Goal: Information Seeking & Learning: Learn about a topic

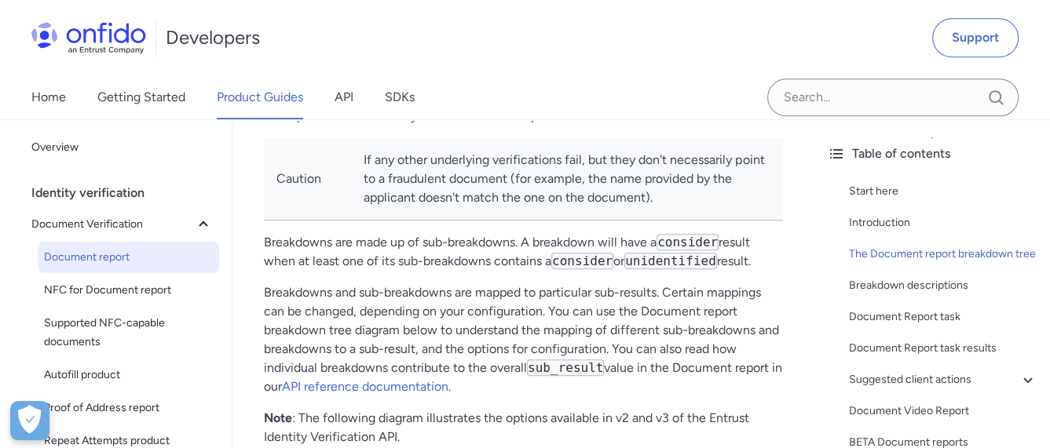
scroll to position [1178, 0]
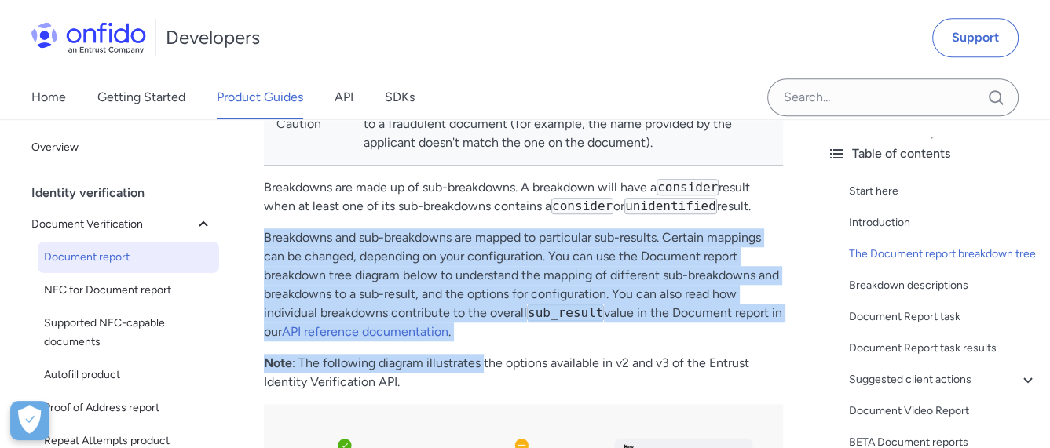
drag, startPoint x: 262, startPoint y: 240, endPoint x: 485, endPoint y: 356, distance: 251.5
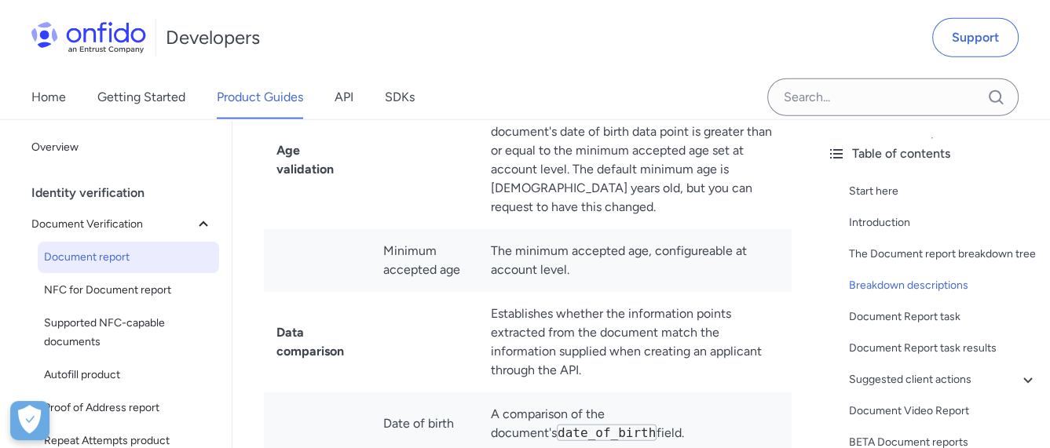
scroll to position [3220, 0]
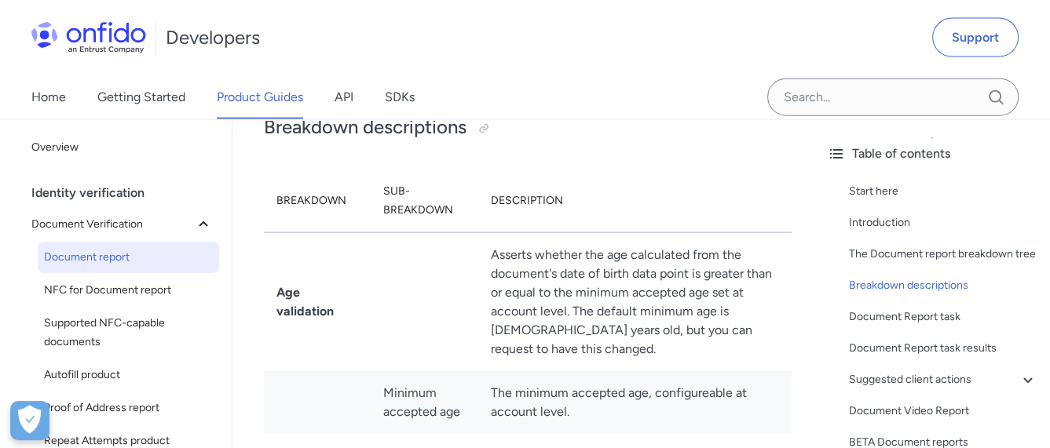
click at [521, 305] on td "Asserts whether the age calculated from the document's date of birth data point…" at bounding box center [634, 301] width 313 height 139
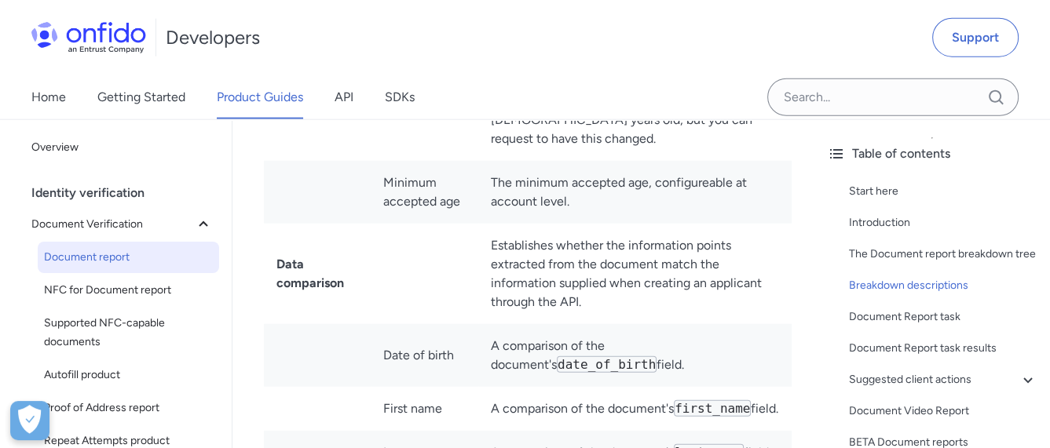
scroll to position [3455, 0]
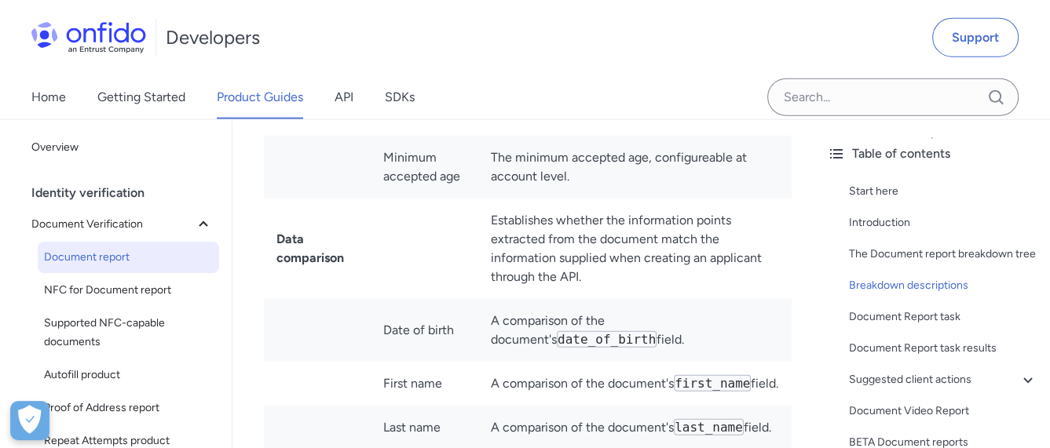
click at [532, 271] on td "Establishes whether the information points extracted from the document match th…" at bounding box center [634, 249] width 313 height 101
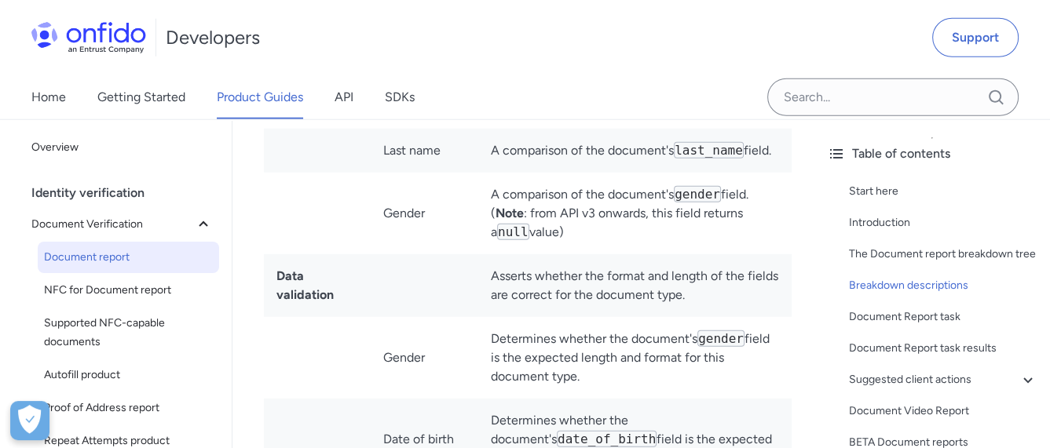
scroll to position [3769, 0]
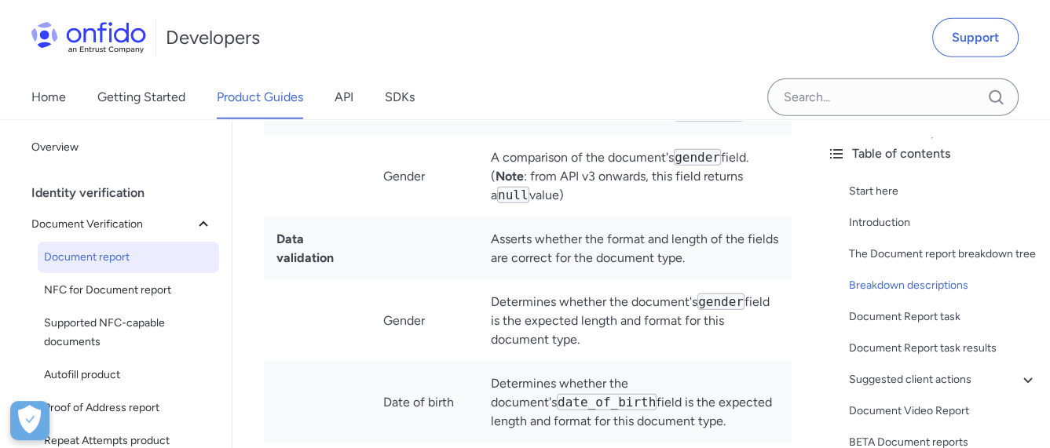
click at [530, 280] on td "Asserts whether the format and length of the fields are correct for the documen…" at bounding box center [634, 249] width 313 height 63
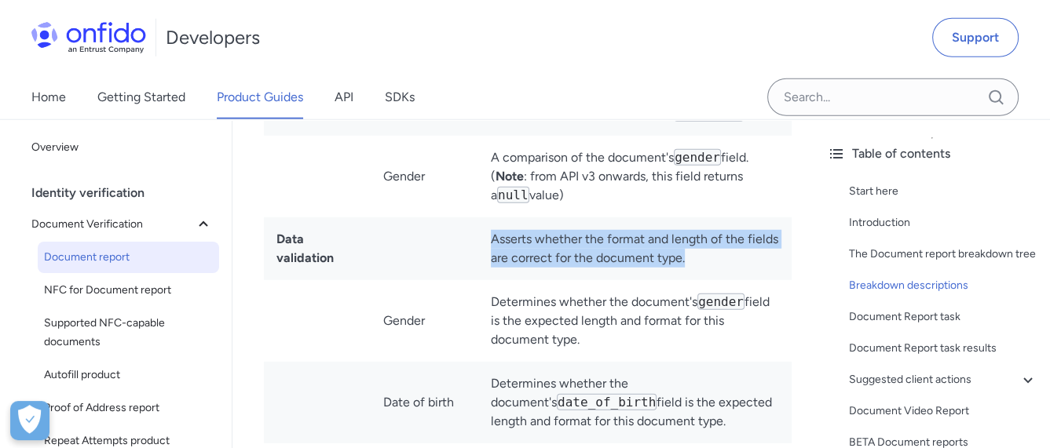
click at [530, 280] on td "Asserts whether the format and length of the fields are correct for the documen…" at bounding box center [634, 249] width 313 height 63
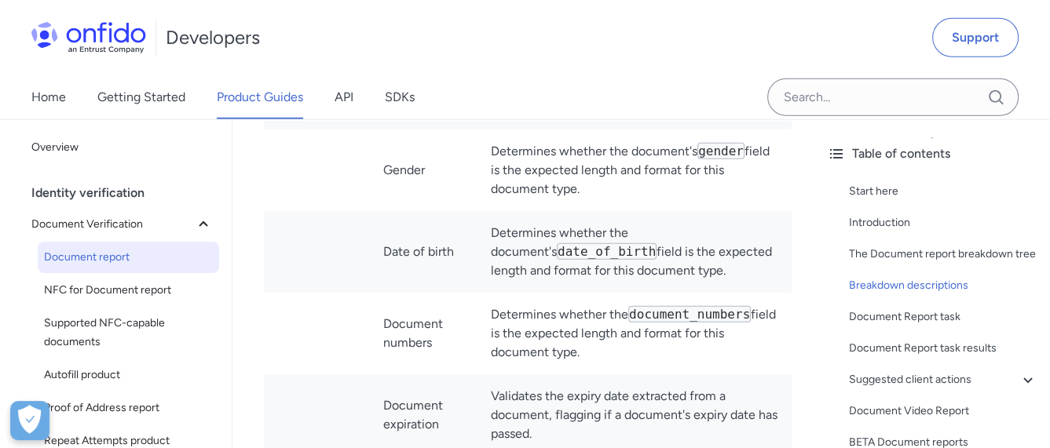
scroll to position [3926, 0]
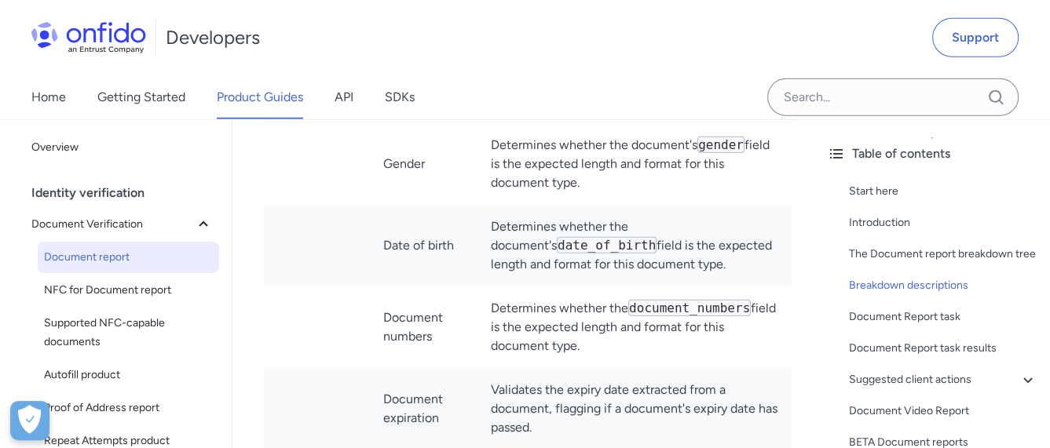
click at [521, 190] on td "Determines whether the document's gender field is the expected length and forma…" at bounding box center [634, 164] width 313 height 82
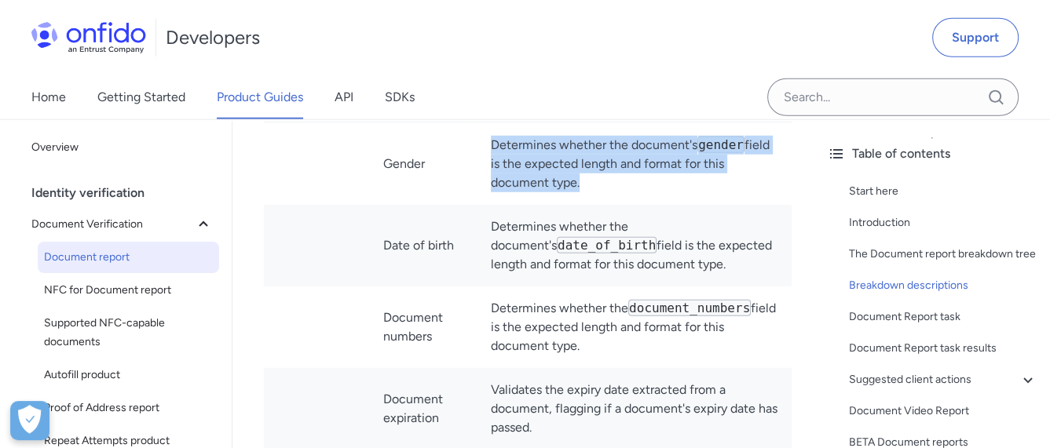
click at [521, 190] on td "Determines whether the document's gender field is the expected length and forma…" at bounding box center [634, 164] width 313 height 82
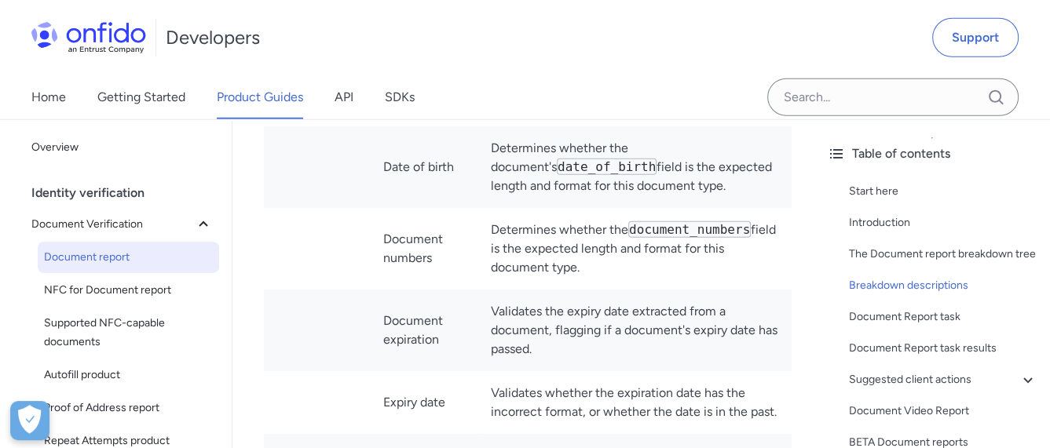
click at [525, 194] on td "Determines whether the document's date_of_birth field is the expected length an…" at bounding box center [634, 167] width 313 height 82
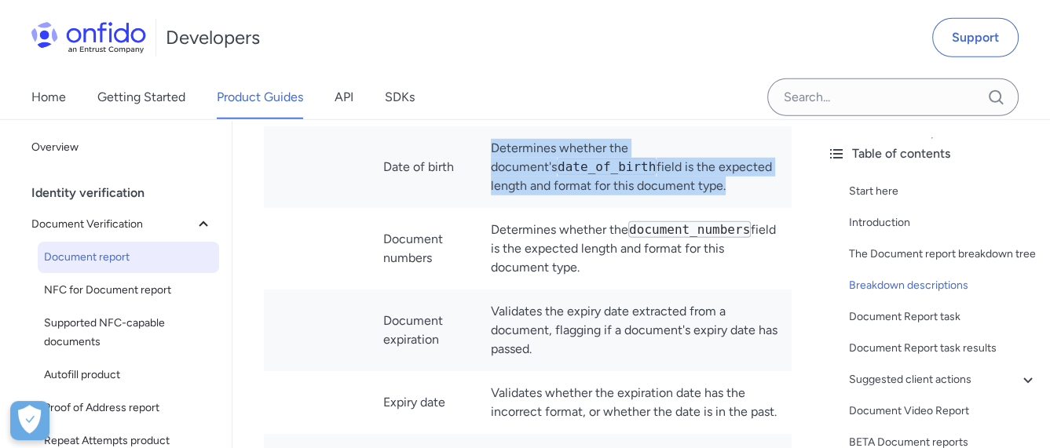
click at [525, 194] on td "Determines whether the document's date_of_birth field is the expected length an…" at bounding box center [634, 167] width 313 height 82
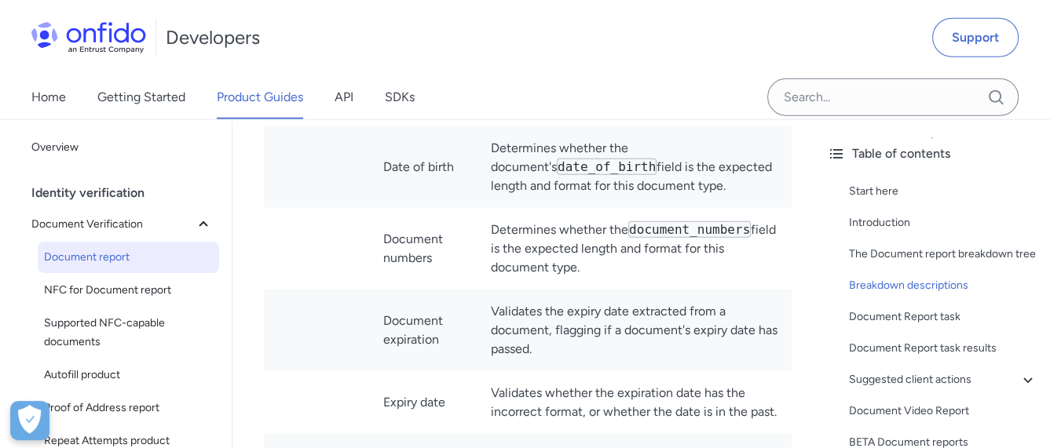
click at [510, 280] on td "Determines whether the document_numbers field is the expected length and format…" at bounding box center [634, 249] width 313 height 82
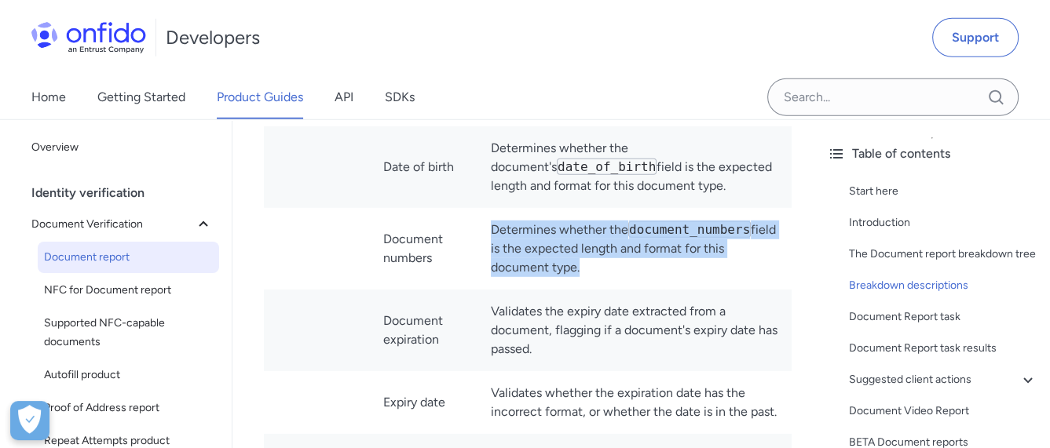
click at [510, 280] on td "Determines whether the document_numbers field is the expected length and format…" at bounding box center [634, 249] width 313 height 82
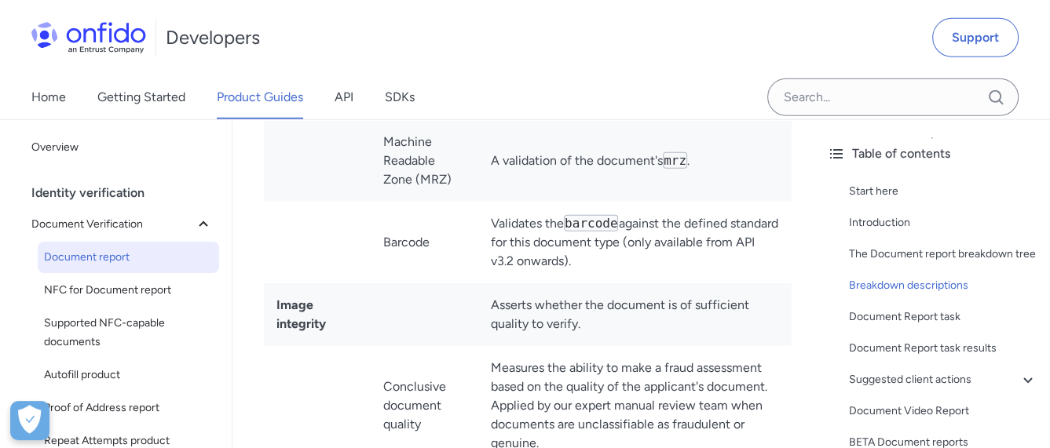
scroll to position [4397, 0]
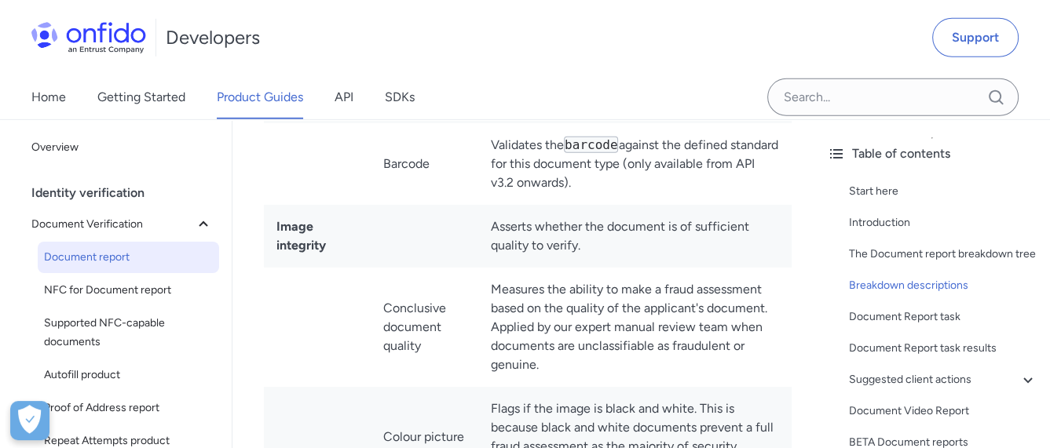
click at [521, 268] on td "Asserts whether the document is of sufficient quality to verify." at bounding box center [634, 236] width 313 height 63
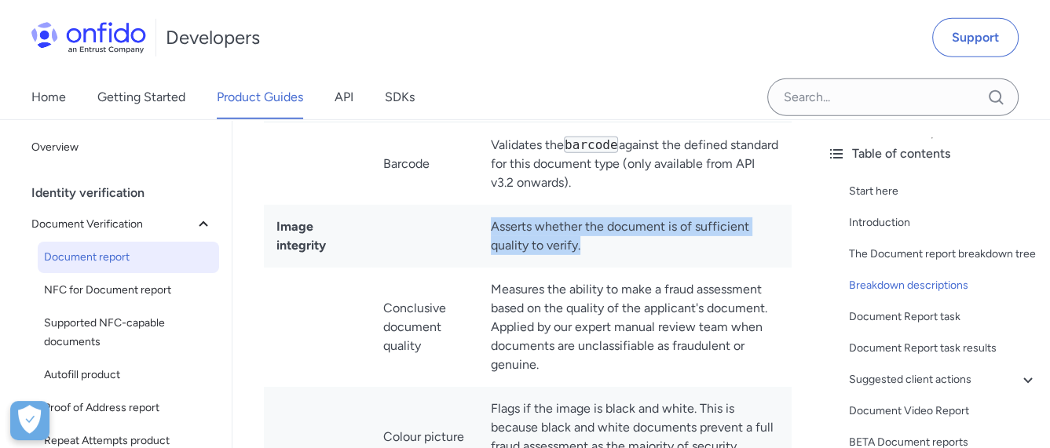
click at [521, 268] on td "Asserts whether the document is of sufficient quality to verify." at bounding box center [634, 236] width 313 height 63
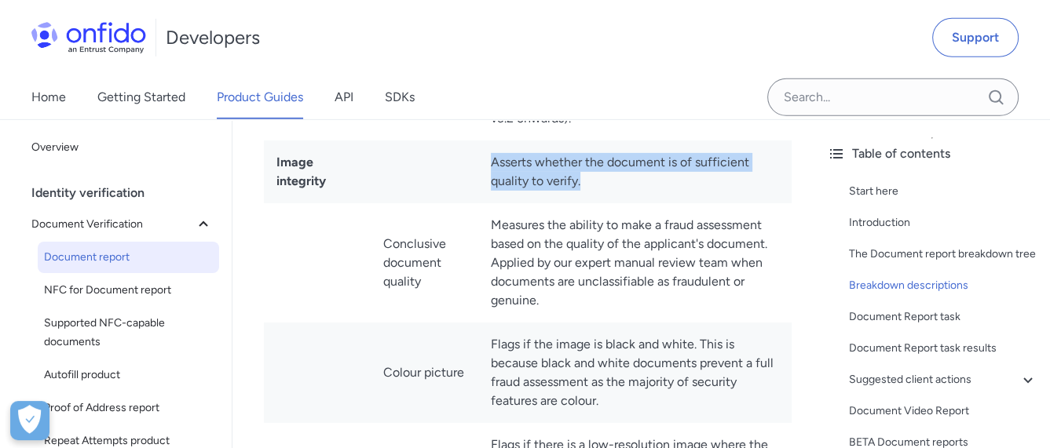
scroll to position [4555, 0]
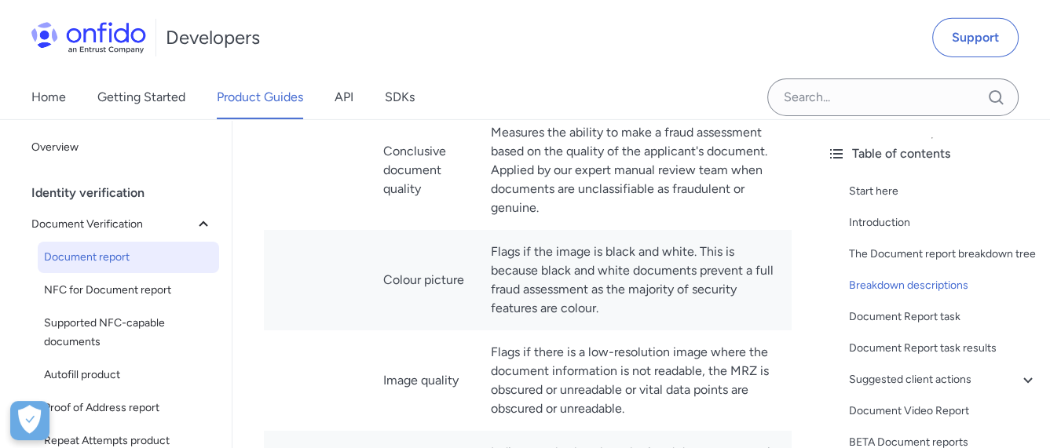
click at [524, 215] on td "Measures the ability to make a fraud assessment based on the quality of the app…" at bounding box center [634, 170] width 313 height 119
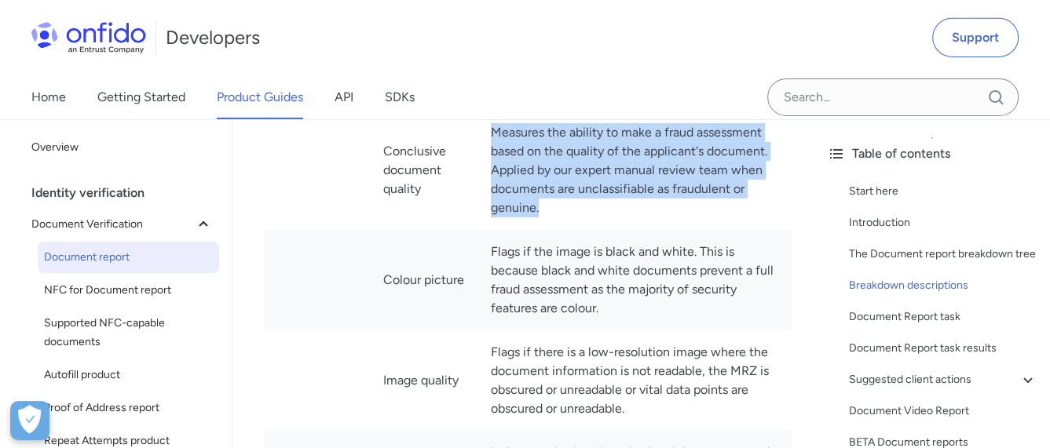
click at [524, 215] on td "Measures the ability to make a fraud assessment based on the quality of the app…" at bounding box center [634, 170] width 313 height 119
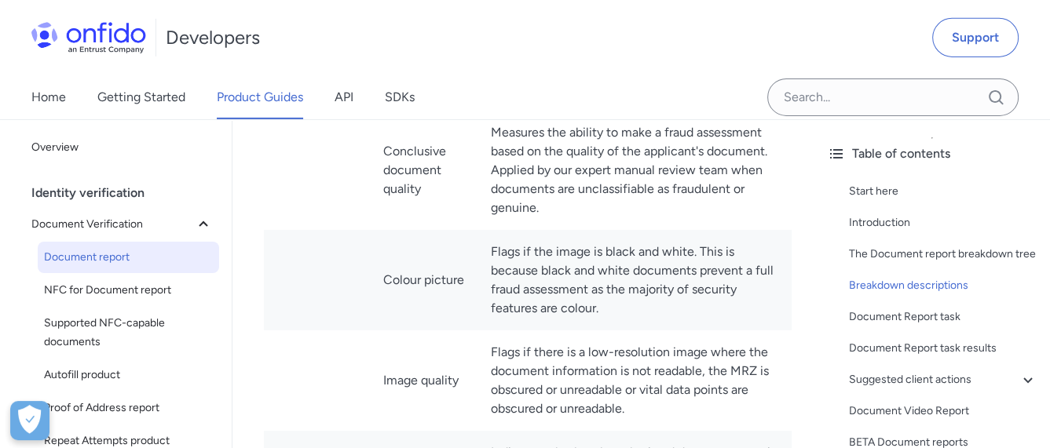
click at [540, 315] on td "Flags if the image is black and white. This is because black and white document…" at bounding box center [634, 280] width 313 height 101
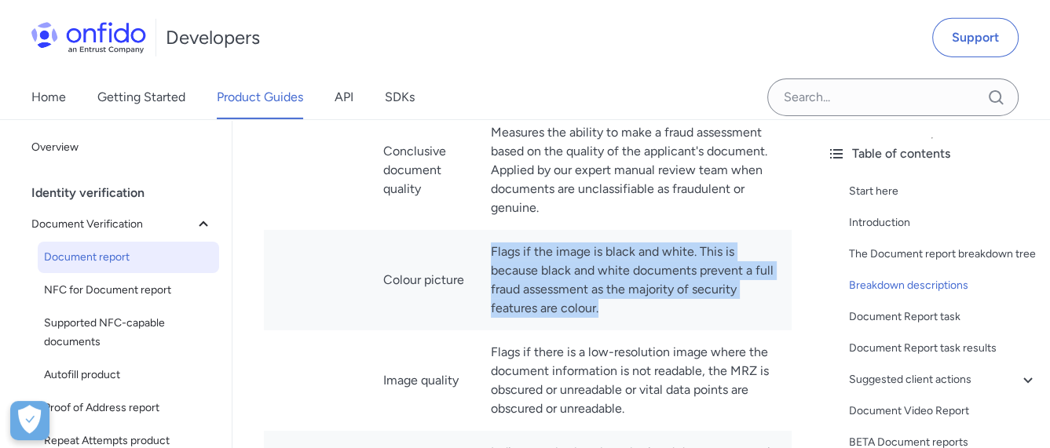
click at [540, 315] on td "Flags if the image is black and white. This is because black and white document…" at bounding box center [634, 280] width 313 height 101
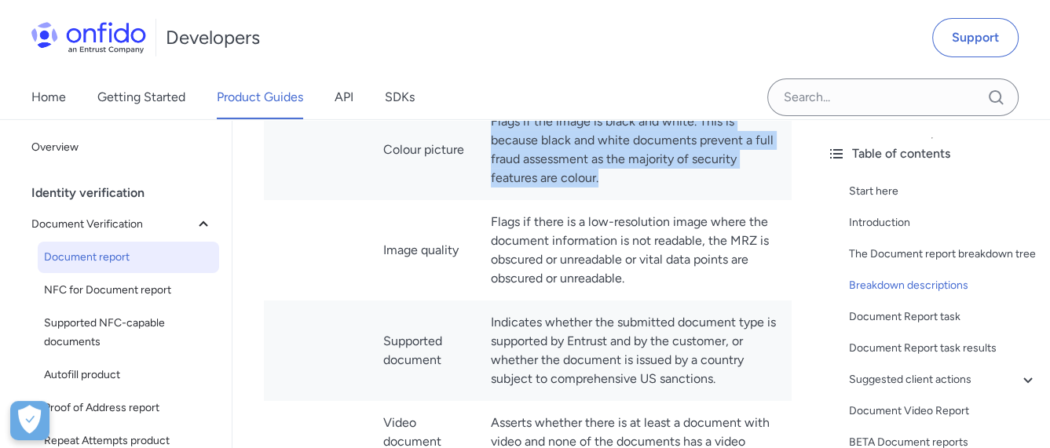
scroll to position [4712, 0]
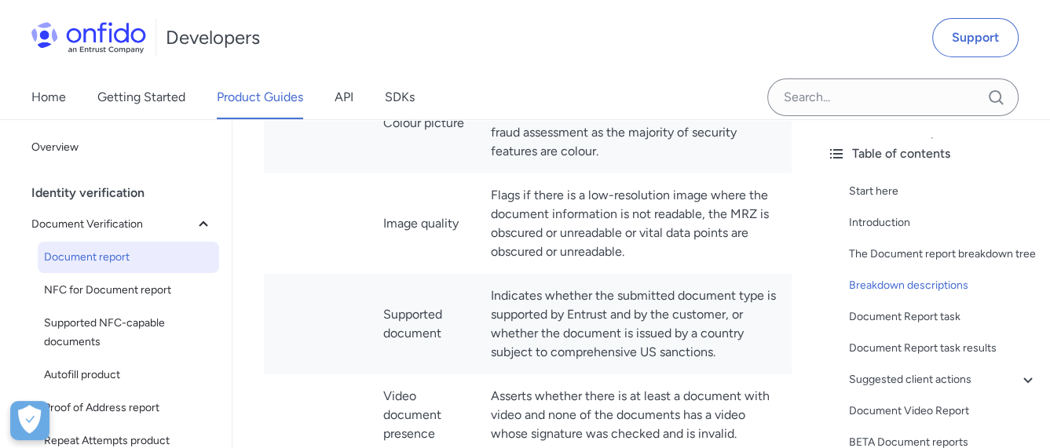
click at [541, 339] on td "Indicates whether the submitted document type is supported by Entrust and by th…" at bounding box center [634, 324] width 313 height 101
click at [541, 274] on td "Flags if there is a low-resolution image where the document information is not …" at bounding box center [634, 224] width 313 height 101
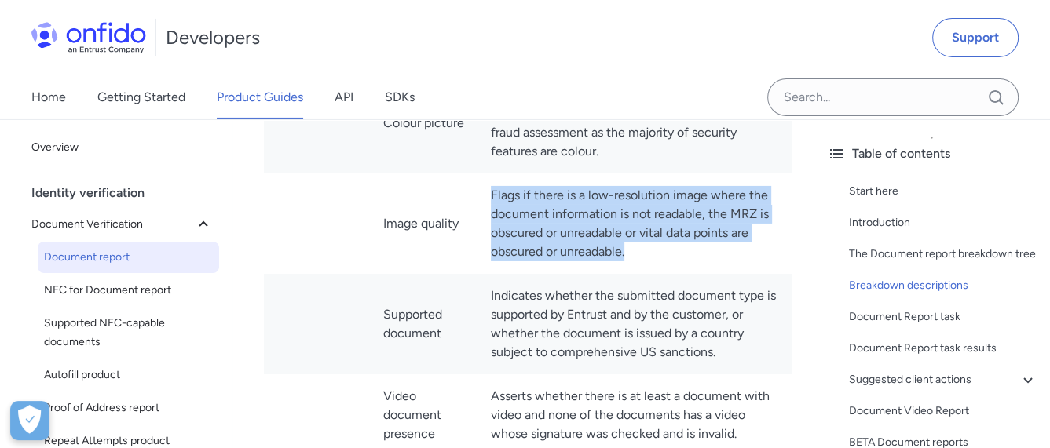
click at [541, 274] on td "Flags if there is a low-resolution image where the document information is not …" at bounding box center [634, 224] width 313 height 101
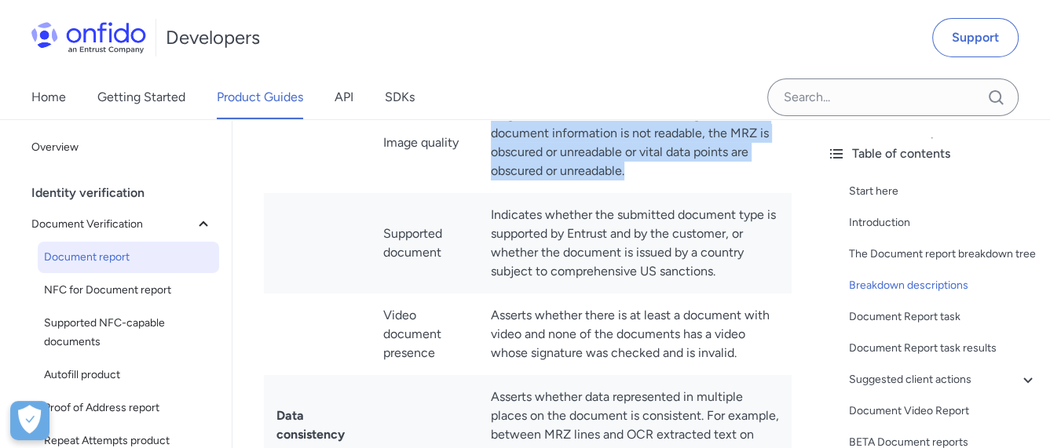
scroll to position [4869, 0]
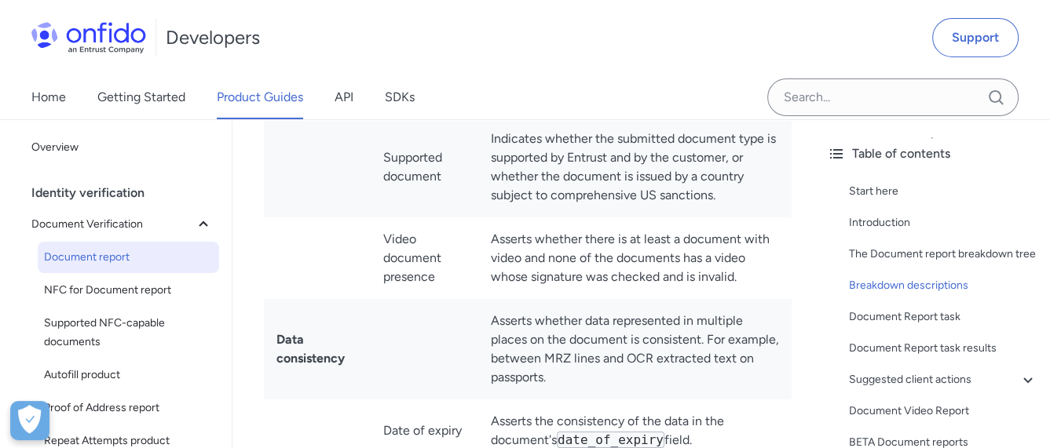
click at [547, 205] on td "Indicates whether the submitted document type is supported by Entrust and by th…" at bounding box center [634, 167] width 313 height 101
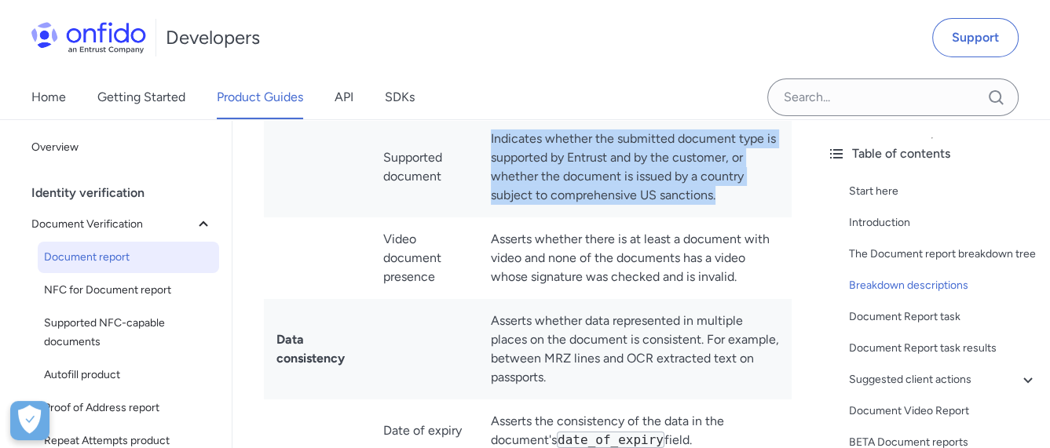
click at [547, 205] on td "Indicates whether the submitted document type is supported by Entrust and by th…" at bounding box center [634, 167] width 313 height 101
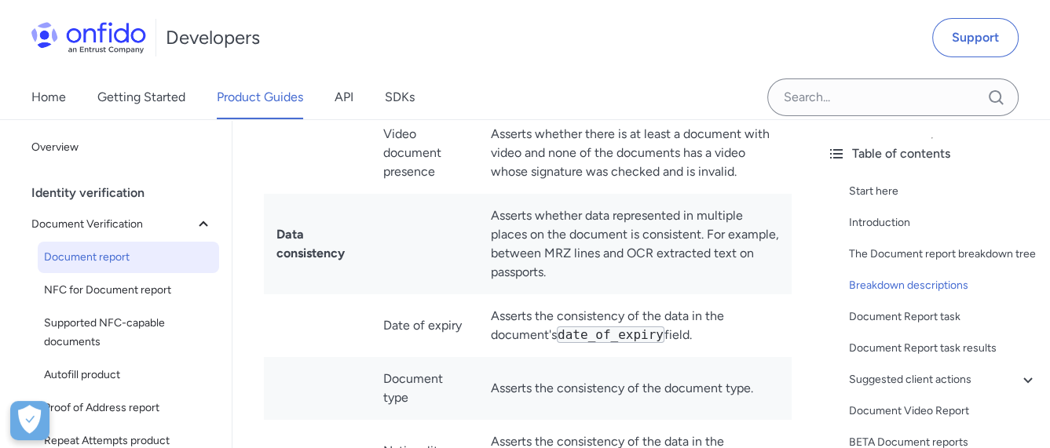
scroll to position [4947, 0]
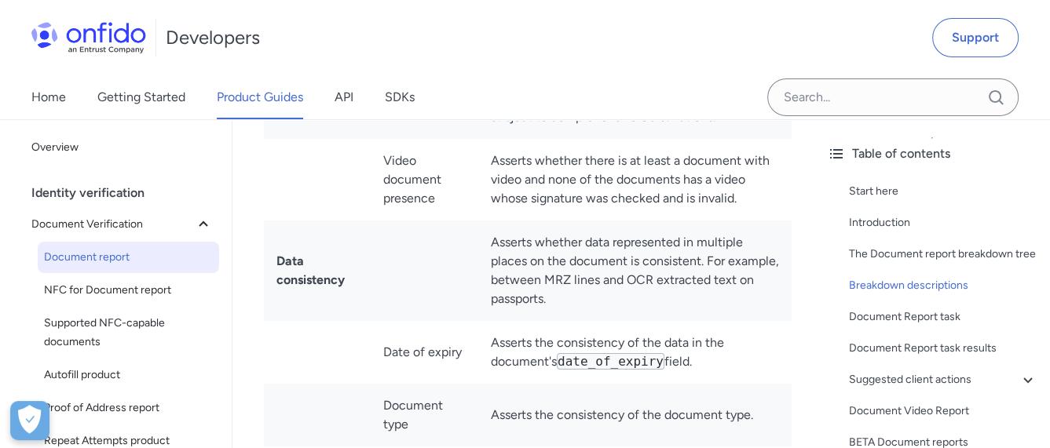
click at [525, 221] on td "Asserts whether there is at least a document with video and none of the documen…" at bounding box center [634, 180] width 313 height 82
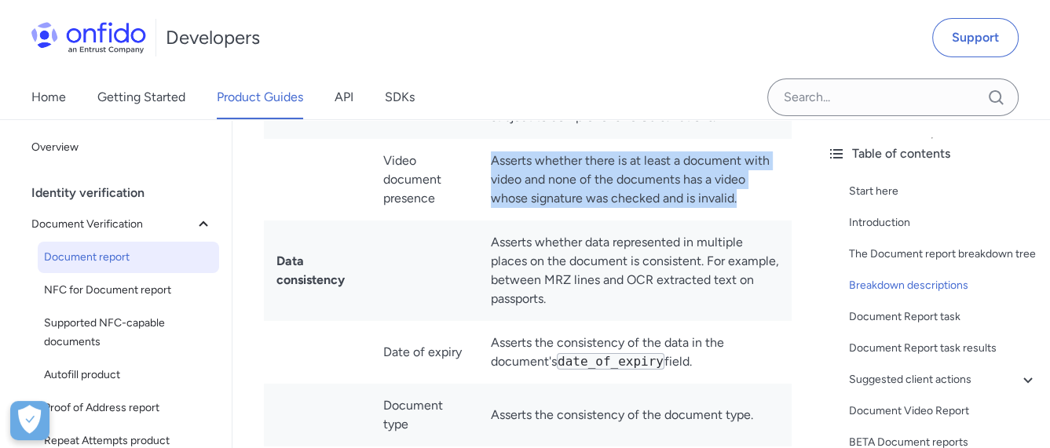
click at [525, 221] on td "Asserts whether there is at least a document with video and none of the documen…" at bounding box center [634, 180] width 313 height 82
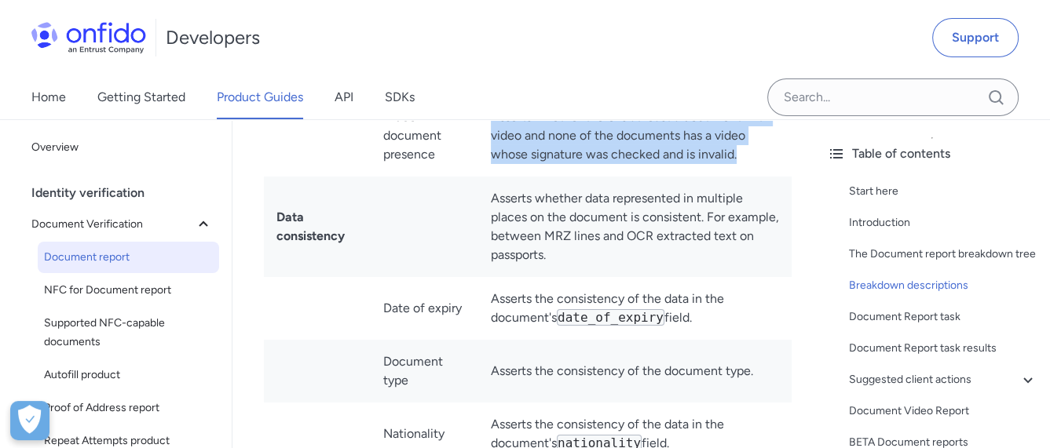
scroll to position [5026, 0]
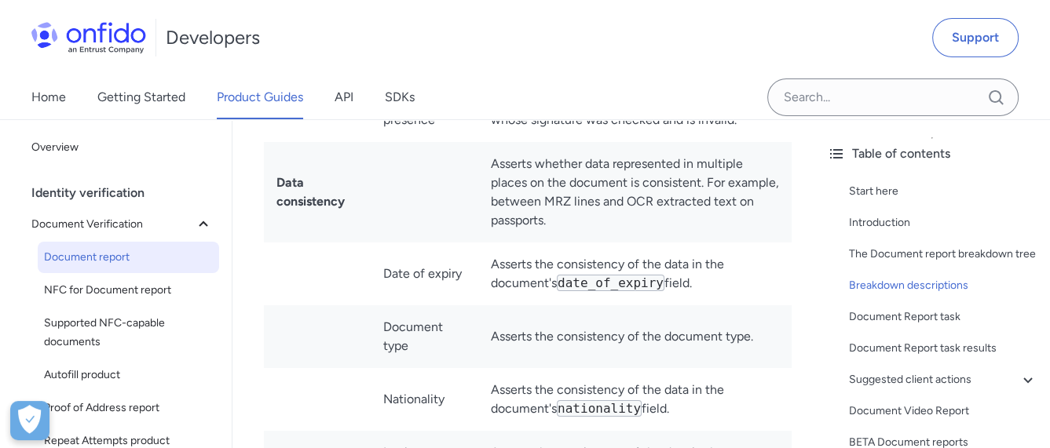
click at [535, 243] on td "Asserts whether data represented in multiple places on the document is consiste…" at bounding box center [634, 192] width 313 height 101
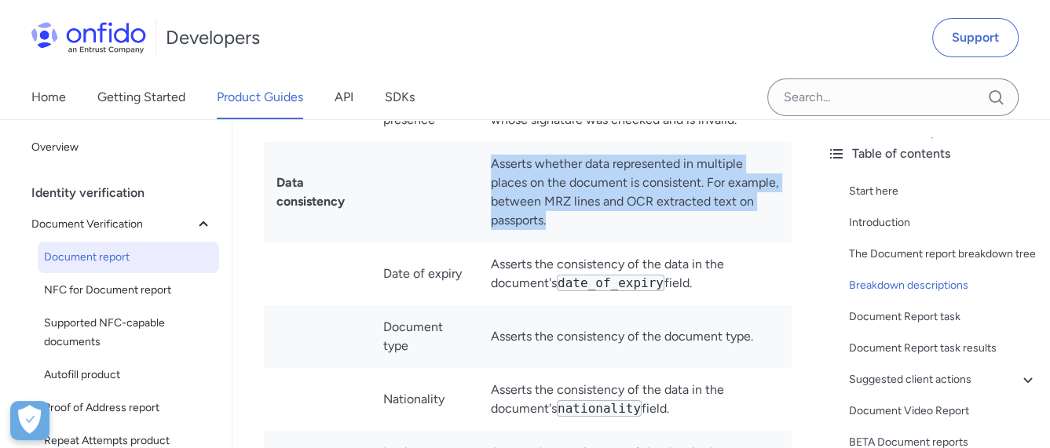
click at [535, 243] on td "Asserts whether data represented in multiple places on the document is consiste…" at bounding box center [634, 192] width 313 height 101
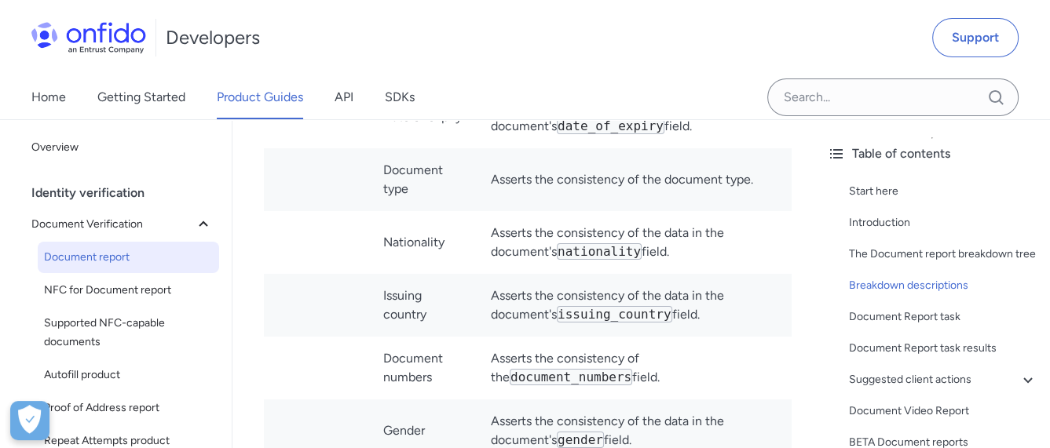
click at [535, 211] on td "Asserts the consistency of the document type." at bounding box center [634, 179] width 313 height 63
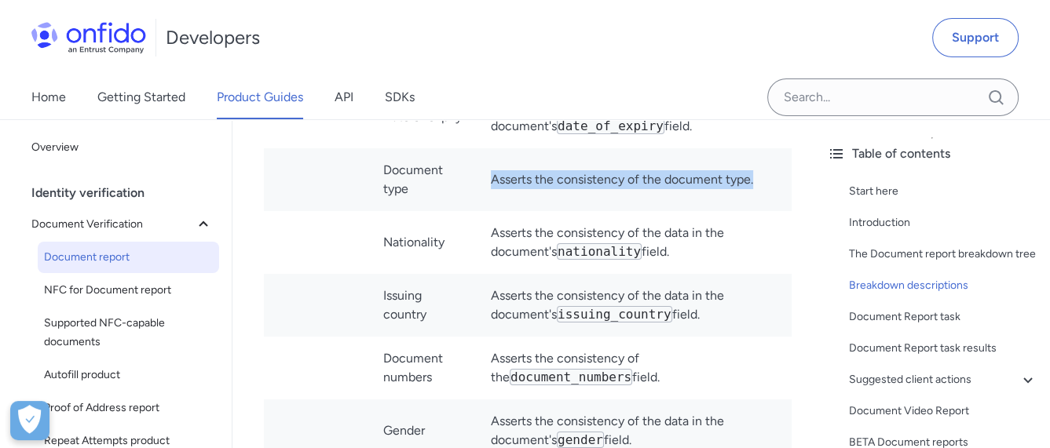
click at [535, 211] on td "Asserts the consistency of the document type." at bounding box center [634, 179] width 313 height 63
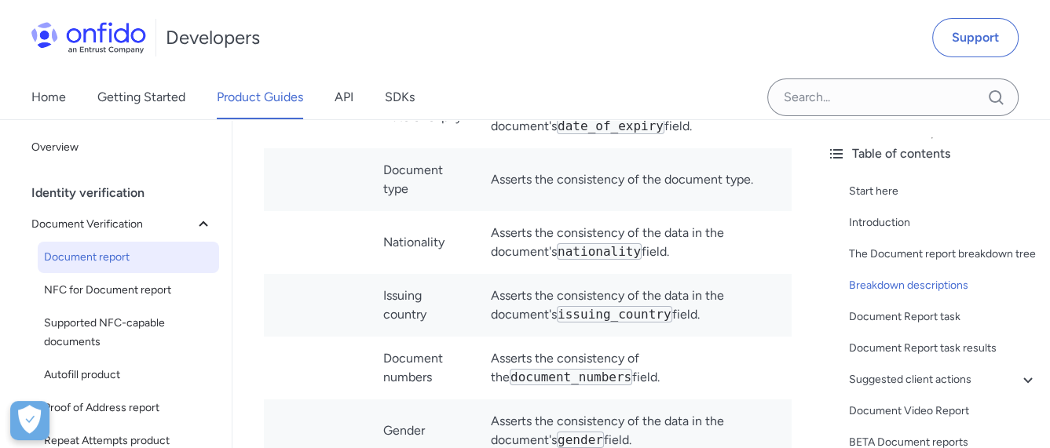
click at [521, 274] on td "Asserts the consistency of the data in the document's nationality field." at bounding box center [634, 242] width 313 height 63
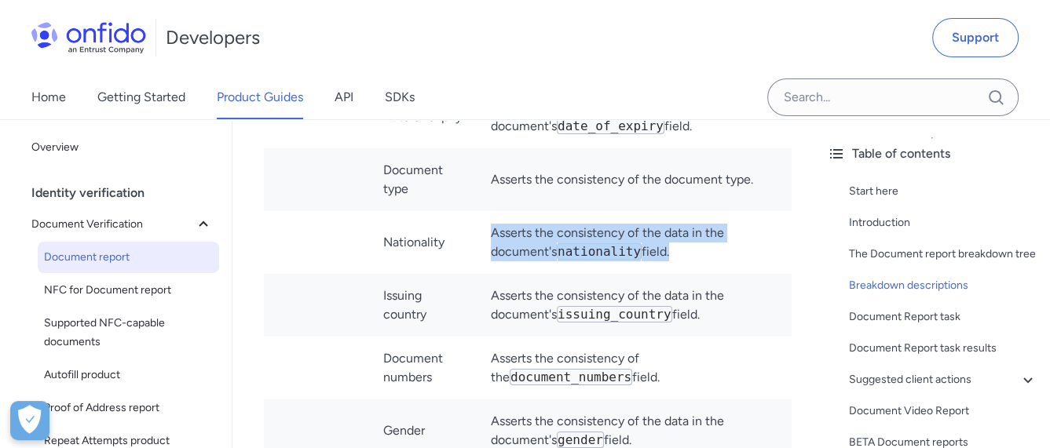
click at [521, 274] on td "Asserts the consistency of the data in the document's nationality field." at bounding box center [634, 242] width 313 height 63
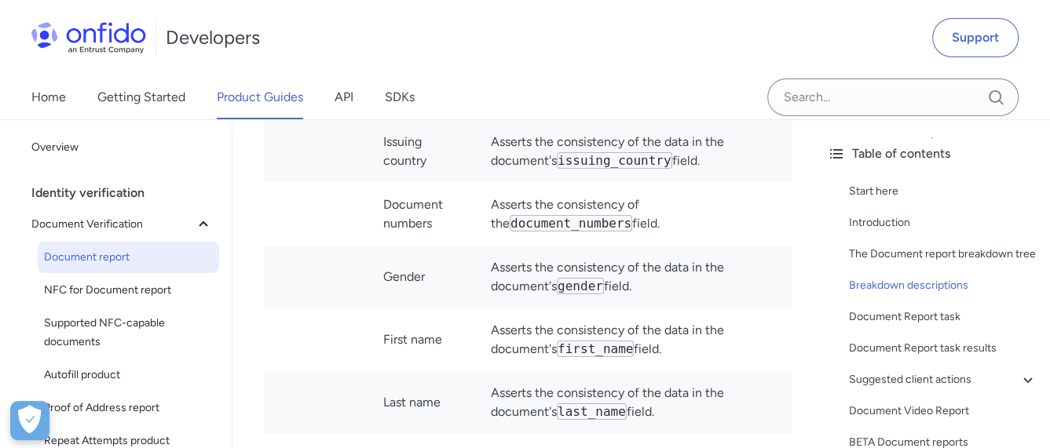
scroll to position [5340, 0]
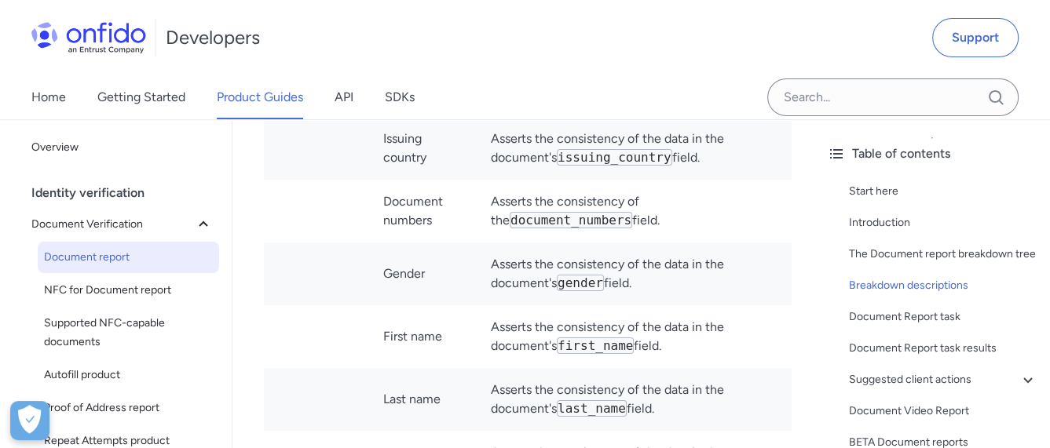
click at [503, 180] on td "Asserts the consistency of the data in the document's issuing_country field." at bounding box center [634, 148] width 313 height 63
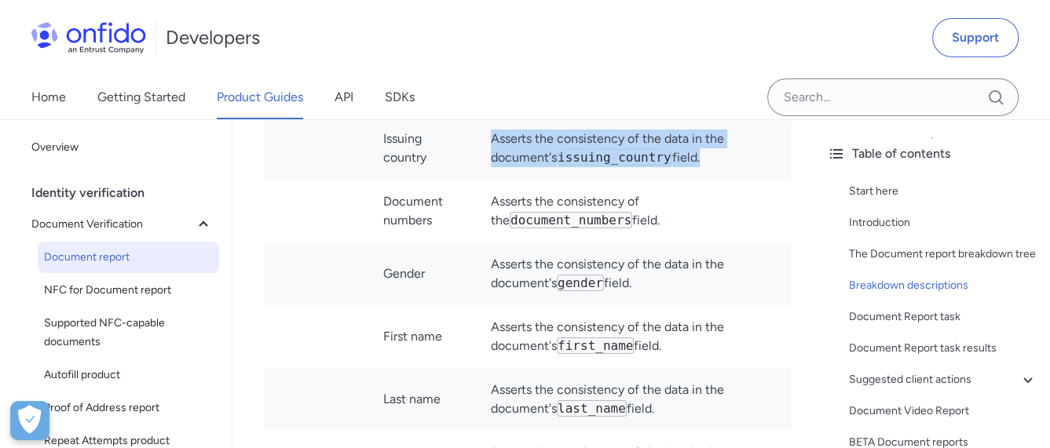
click at [503, 180] on td "Asserts the consistency of the data in the document's issuing_country field." at bounding box center [634, 148] width 313 height 63
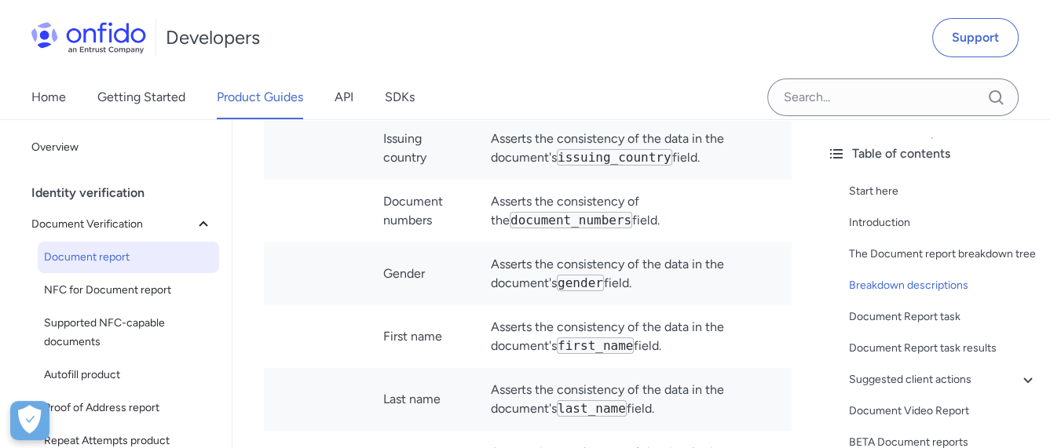
click at [498, 243] on td "Asserts the consistency of the document_numbers field." at bounding box center [634, 211] width 313 height 63
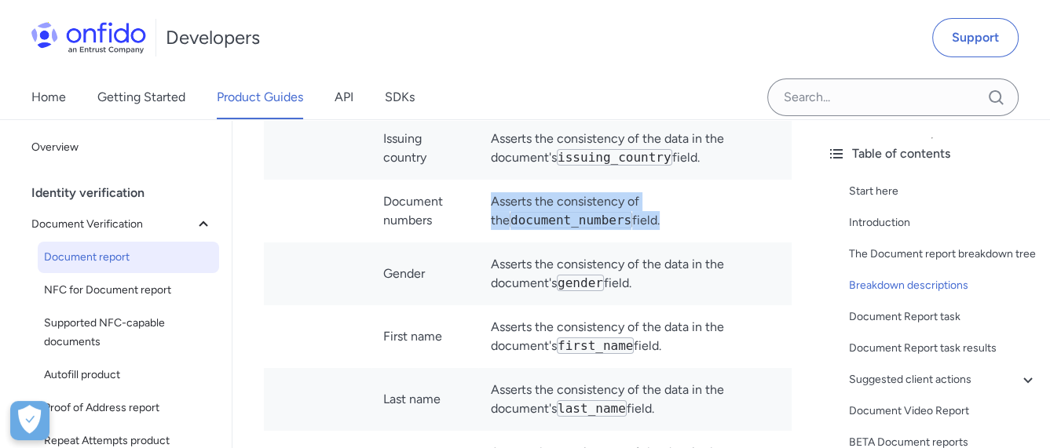
click at [498, 243] on td "Asserts the consistency of the document_numbers field." at bounding box center [634, 211] width 313 height 63
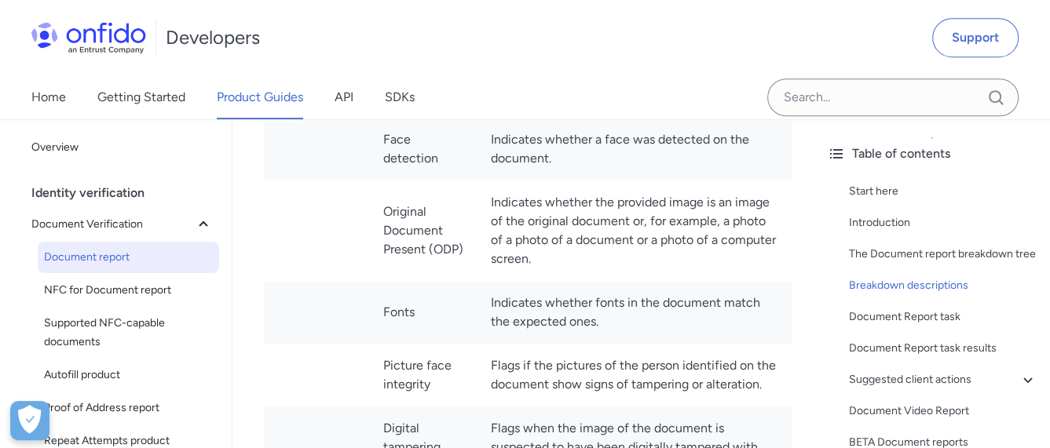
scroll to position [6047, 0]
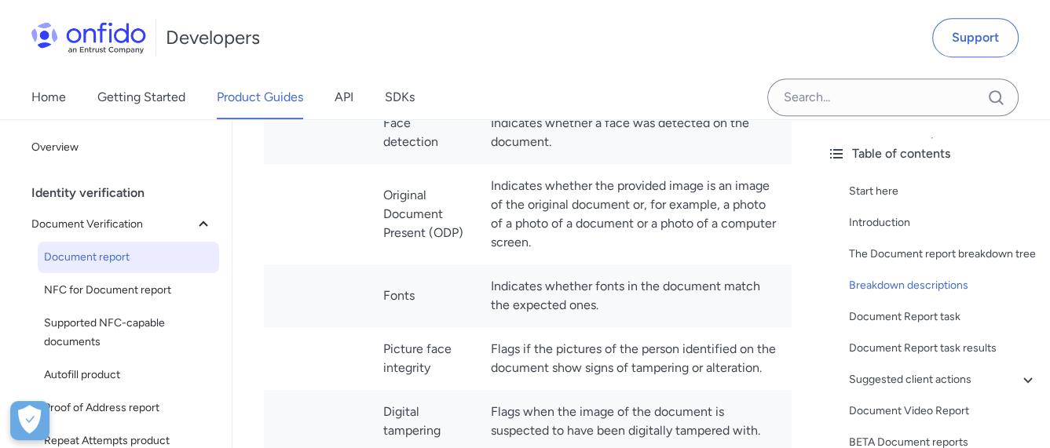
click at [536, 101] on td "Asserts whether visual (non-textual) elements are correct given the document ty…" at bounding box center [634, 69] width 313 height 63
click at [518, 164] on td "Indicates whether a face was detected on the document." at bounding box center [634, 132] width 313 height 63
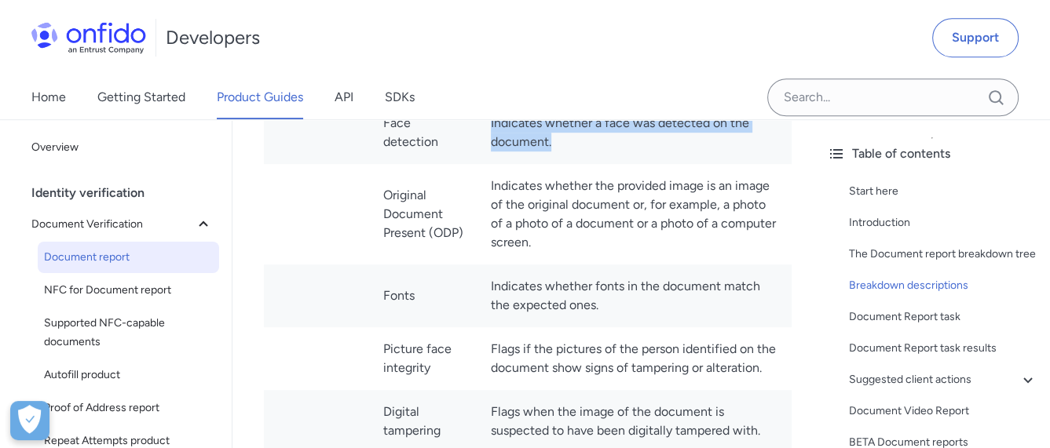
click at [518, 164] on td "Indicates whether a face was detected on the document." at bounding box center [634, 132] width 313 height 63
click at [510, 265] on td "Indicates whether the provided image is an image of the original document or, f…" at bounding box center [634, 214] width 313 height 101
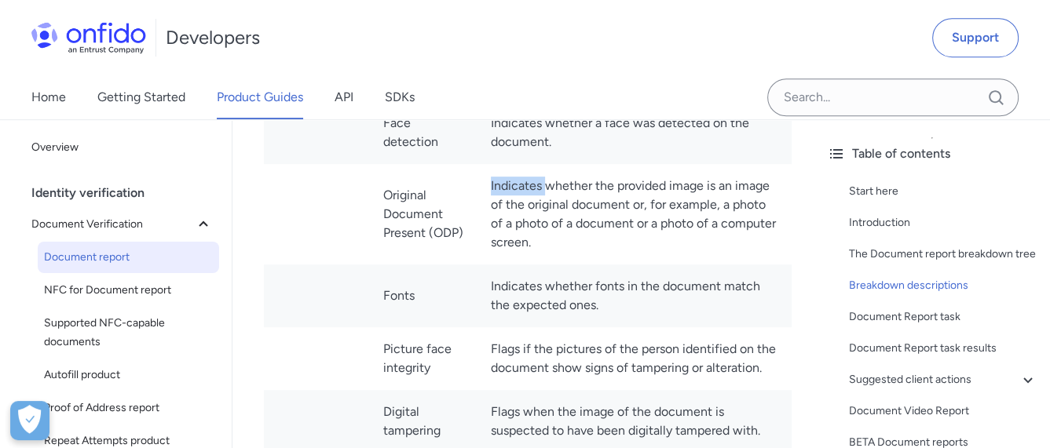
click at [510, 265] on td "Indicates whether the provided image is an image of the original document or, f…" at bounding box center [634, 214] width 313 height 101
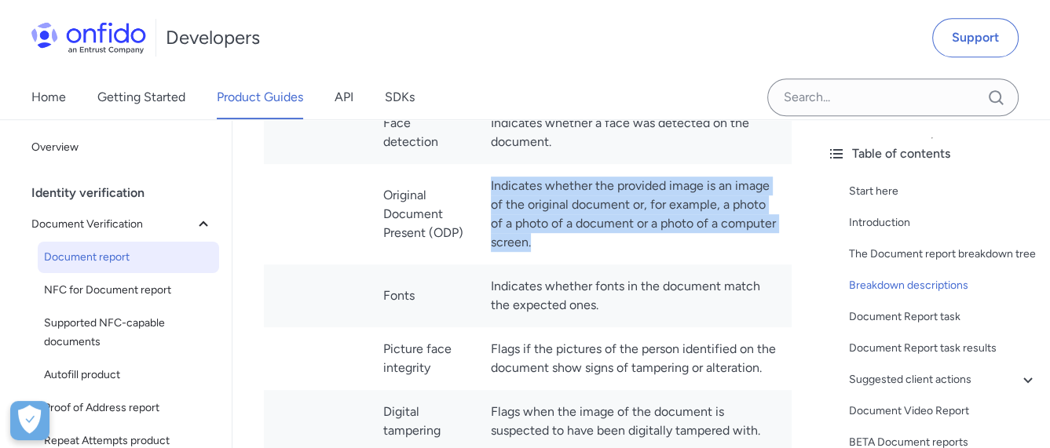
click at [510, 265] on td "Indicates whether the provided image is an image of the original document or, f…" at bounding box center [634, 214] width 313 height 101
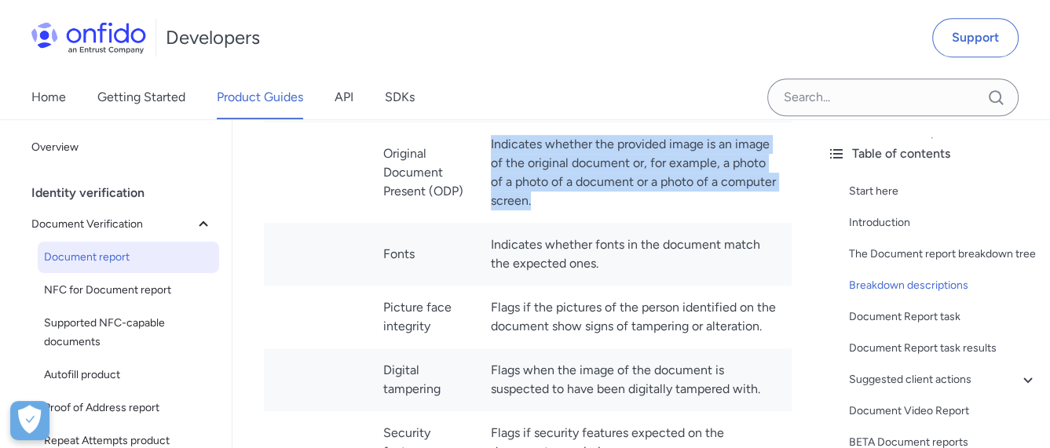
scroll to position [6125, 0]
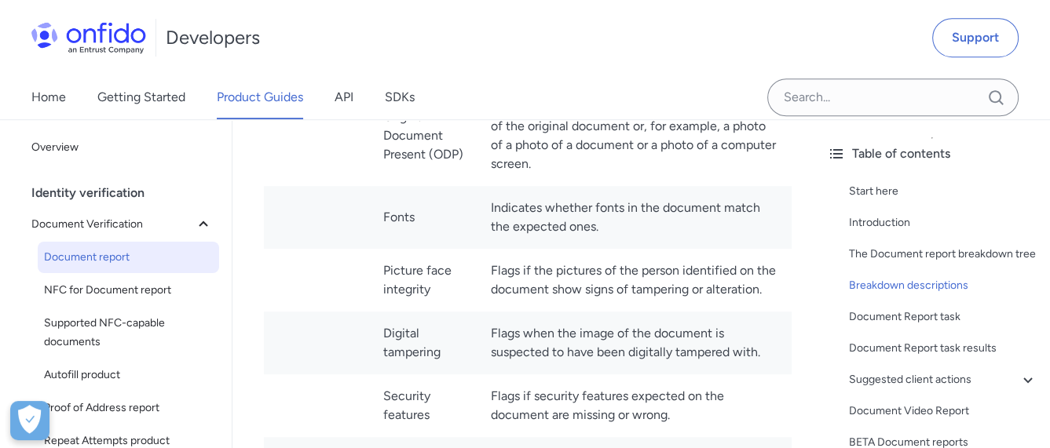
click at [515, 249] on td "Indicates whether fonts in the document match the expected ones." at bounding box center [634, 217] width 313 height 63
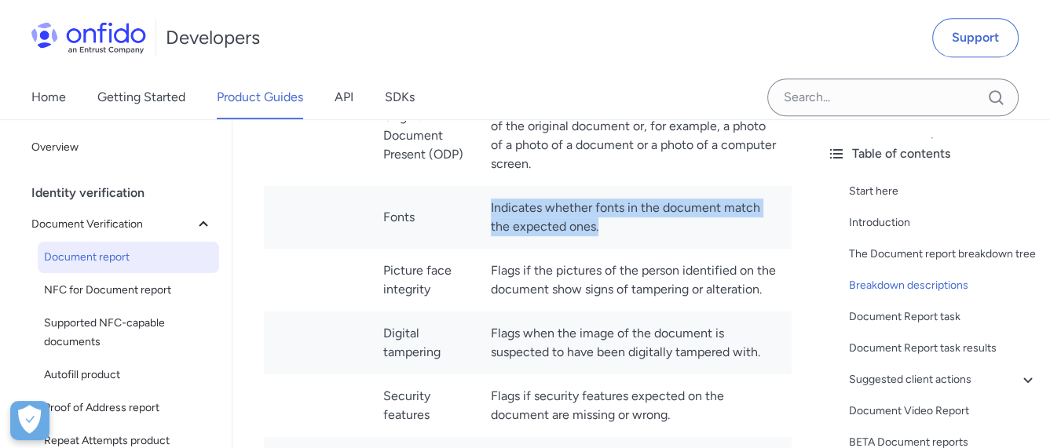
click at [515, 249] on td "Indicates whether fonts in the document match the expected ones." at bounding box center [634, 217] width 313 height 63
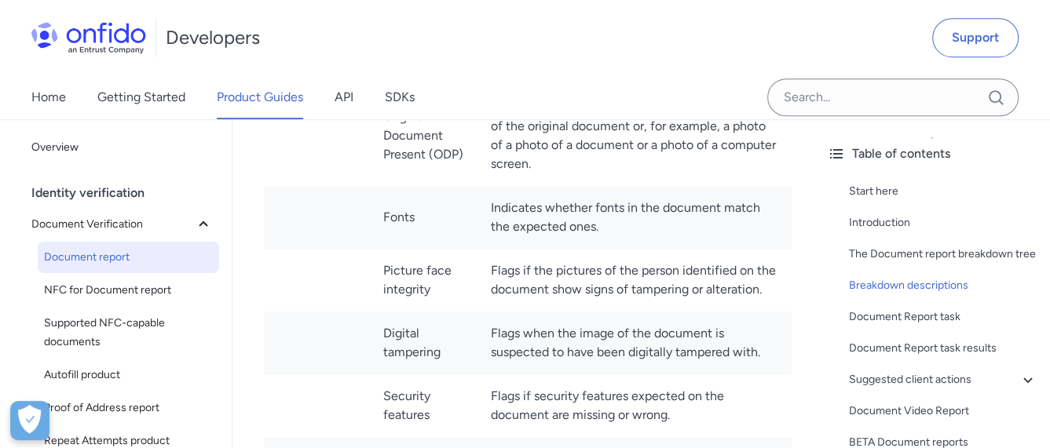
click at [528, 312] on td "Flags if the pictures of the person identified on the document show signs of ta…" at bounding box center [634, 280] width 313 height 63
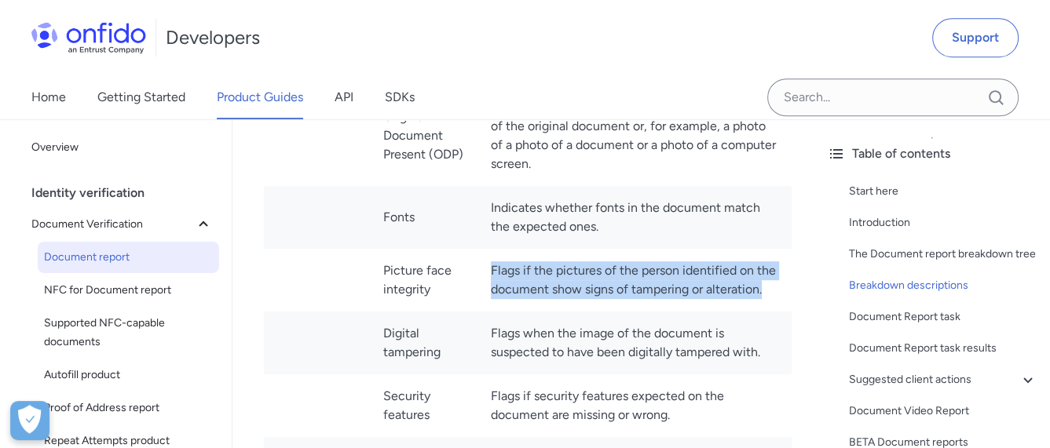
click at [528, 312] on td "Flags if the pictures of the person identified on the document show signs of ta…" at bounding box center [634, 280] width 313 height 63
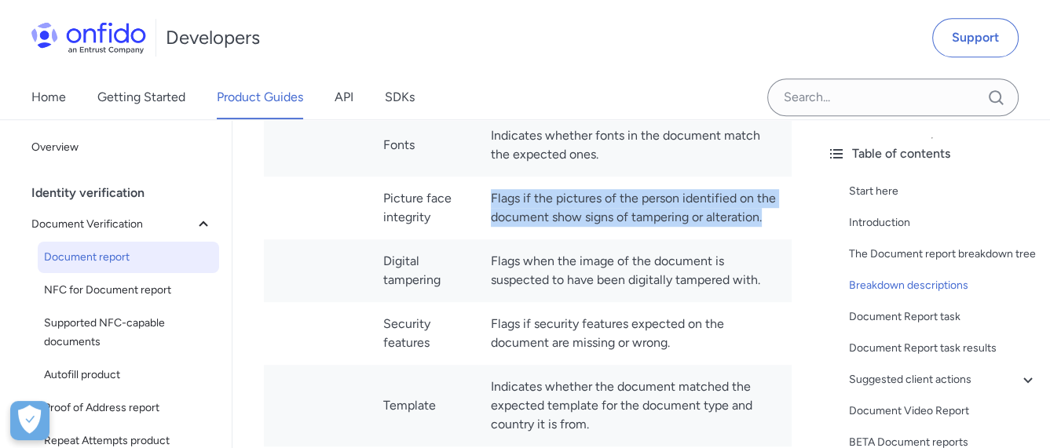
scroll to position [6282, 0]
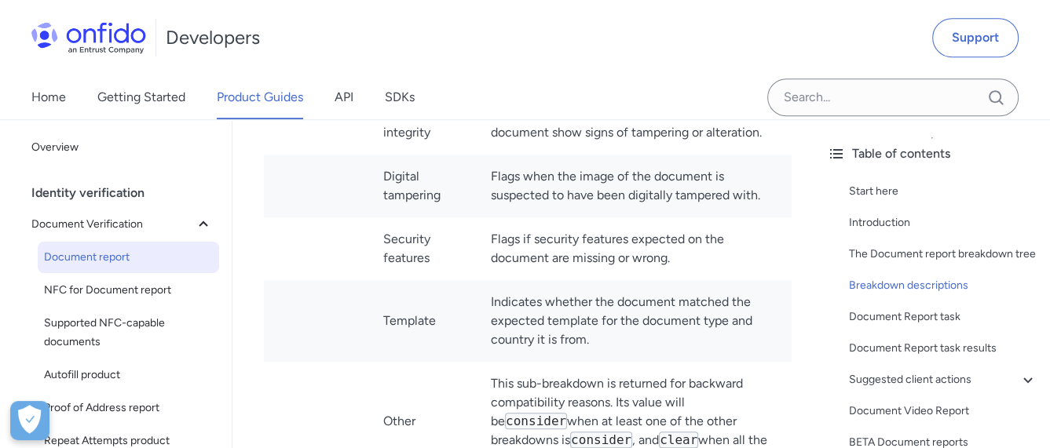
click at [518, 218] on td "Flags when the image of the document is suspected to have been digitally tamper…" at bounding box center [634, 186] width 313 height 63
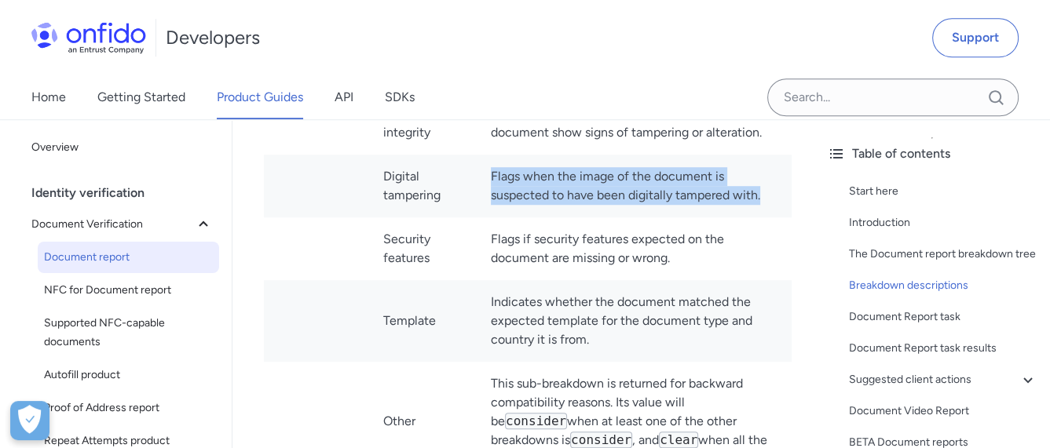
click at [518, 218] on td "Flags when the image of the document is suspected to have been digitally tamper…" at bounding box center [634, 186] width 313 height 63
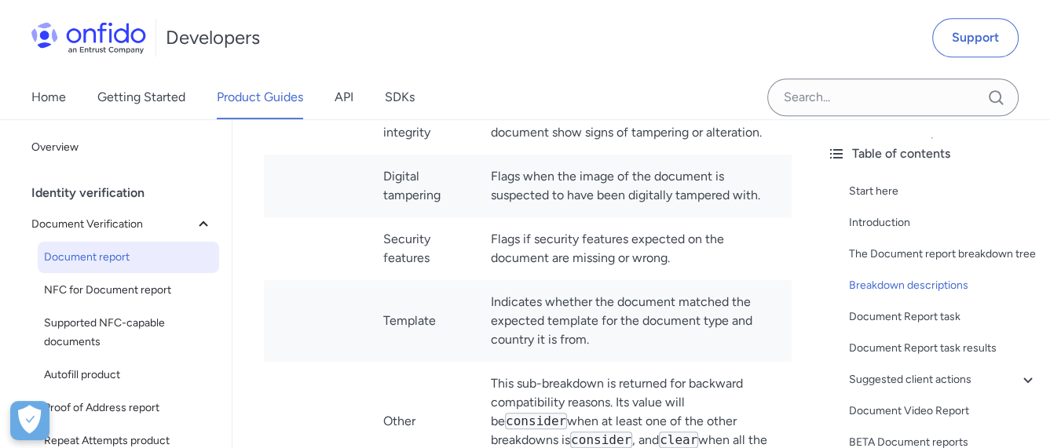
click at [518, 280] on td "Flags if security features expected on the document are missing or wrong." at bounding box center [634, 249] width 313 height 63
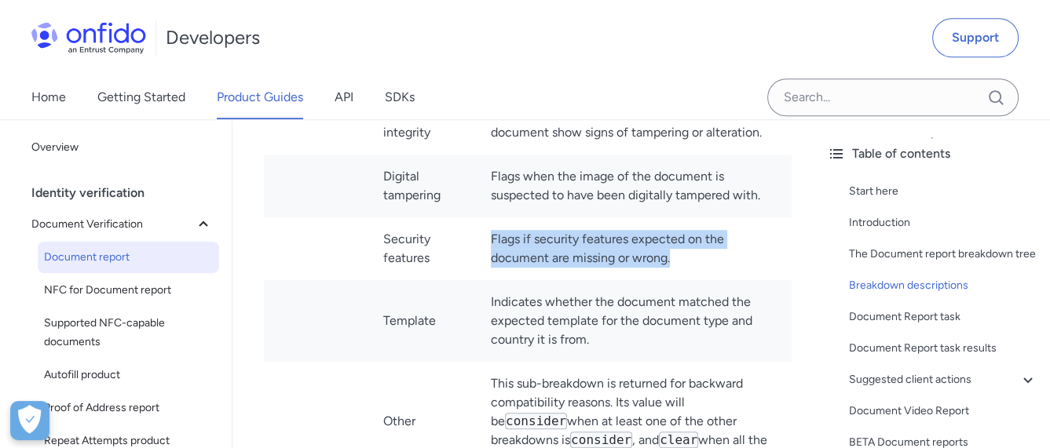
click at [518, 280] on td "Flags if security features expected on the document are missing or wrong." at bounding box center [634, 249] width 313 height 63
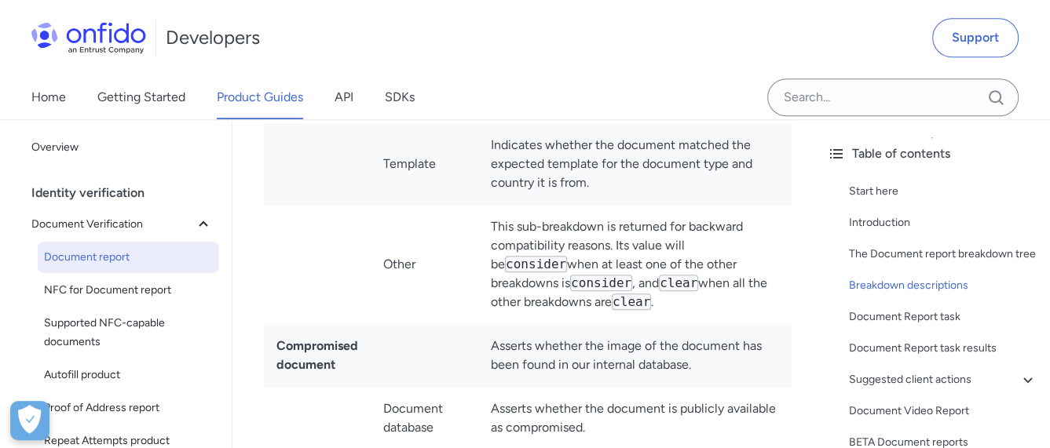
click at [525, 205] on td "Indicates whether the document matched the expected template for the document t…" at bounding box center [634, 164] width 313 height 82
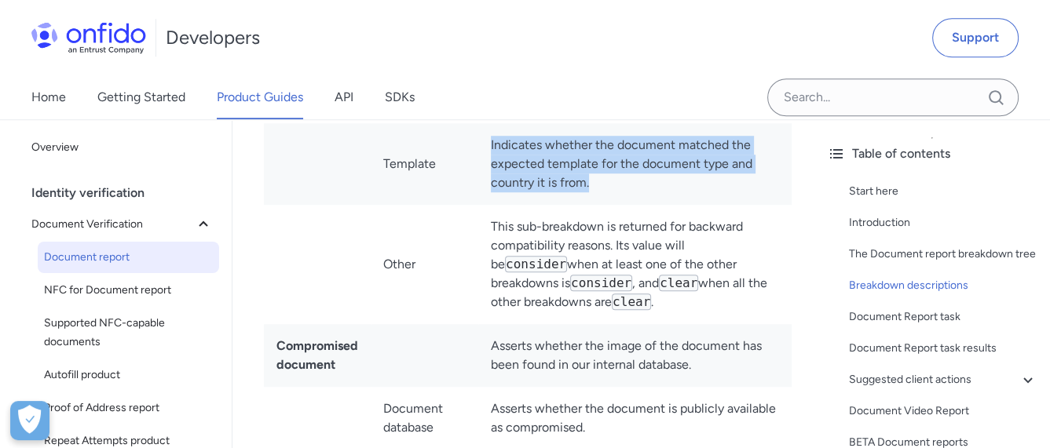
click at [525, 205] on td "Indicates whether the document matched the expected template for the document t…" at bounding box center [634, 164] width 313 height 82
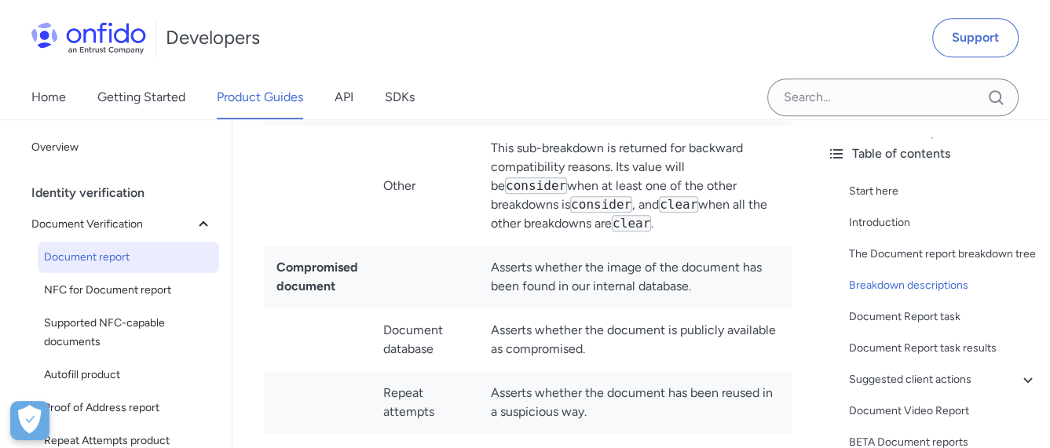
click at [510, 246] on td "This sub-breakdown is returned for backward compatibility reasons. Its value wi…" at bounding box center [634, 185] width 313 height 119
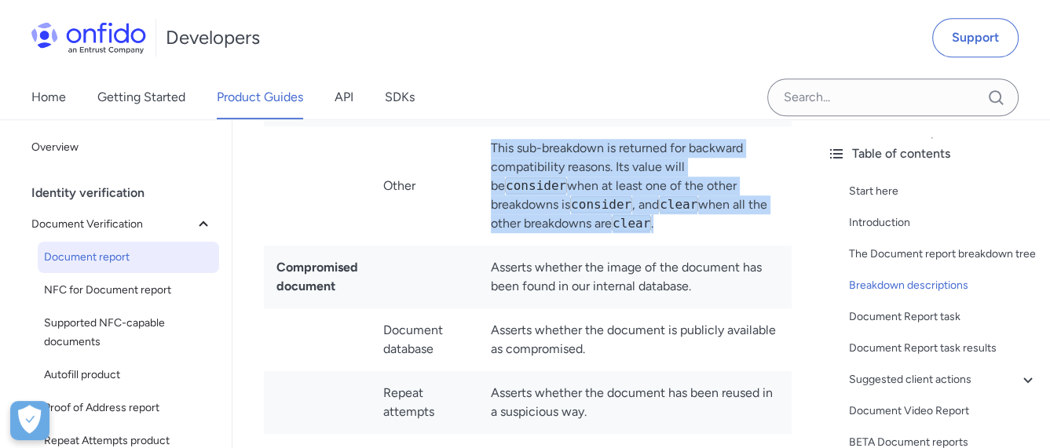
click at [510, 246] on td "This sub-breakdown is returned for backward compatibility reasons. Its value wi…" at bounding box center [634, 185] width 313 height 119
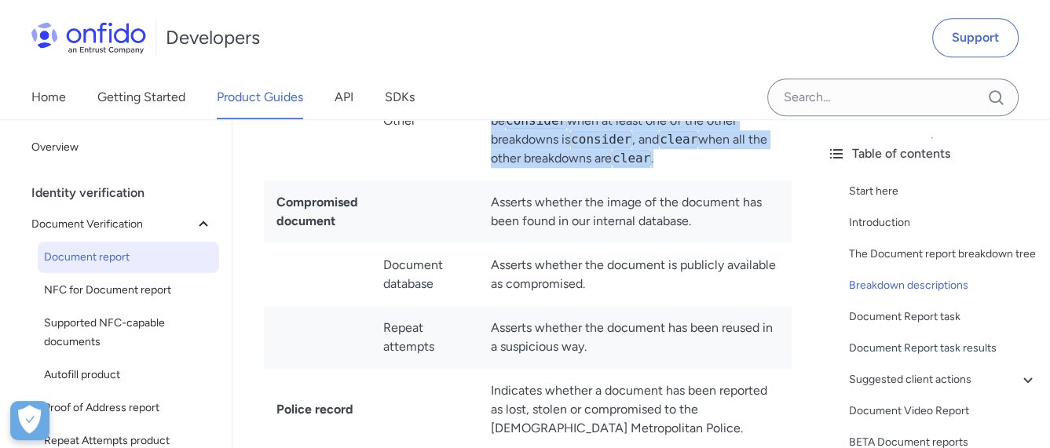
scroll to position [6675, 0]
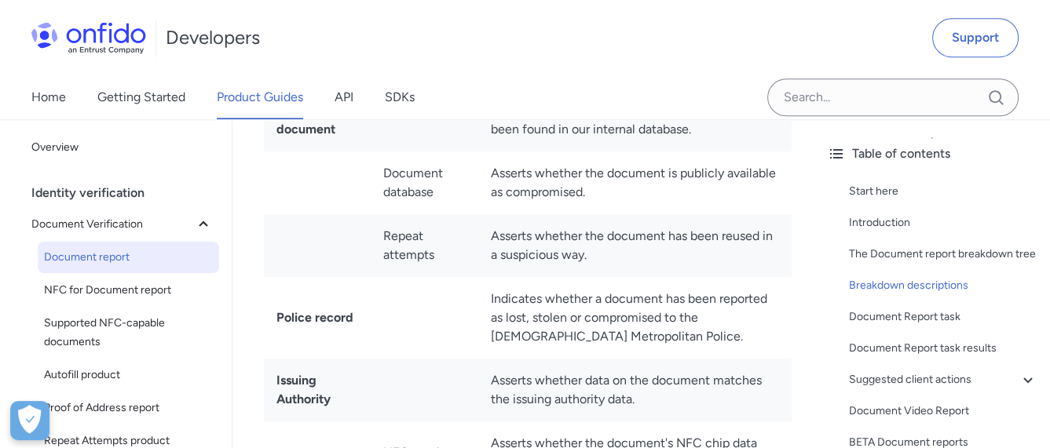
click at [534, 152] on td "Asserts whether the image of the document has been found in our internal databa…" at bounding box center [634, 120] width 313 height 63
click at [525, 214] on td "Asserts whether the document is publicly available as compromised." at bounding box center [634, 183] width 313 height 63
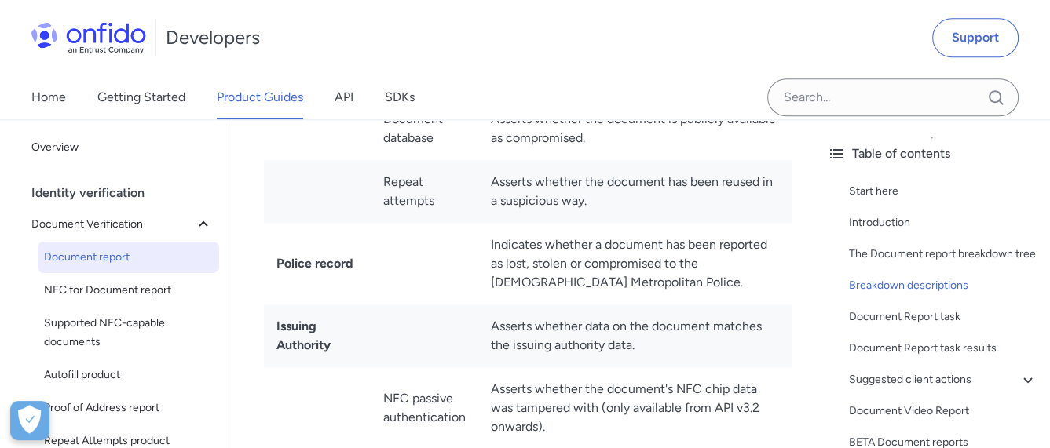
scroll to position [6753, 0]
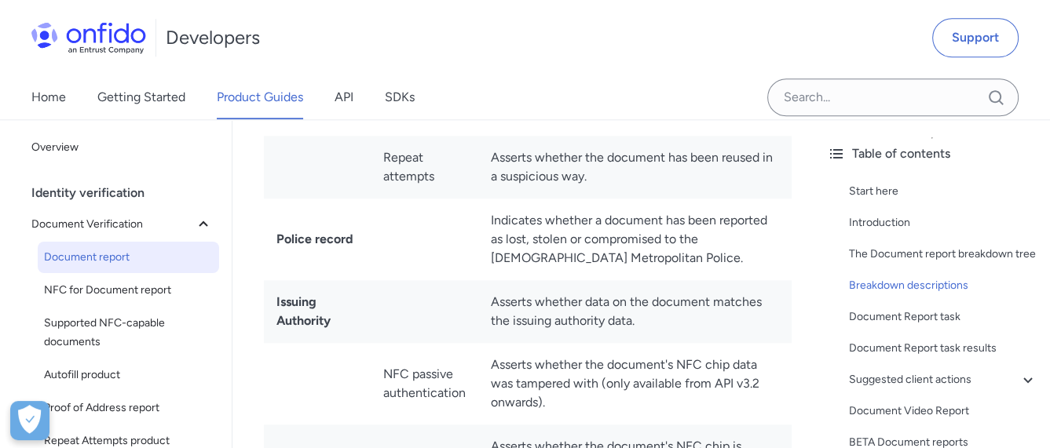
click at [517, 199] on td "Asserts whether the document has been reused in a suspicious way." at bounding box center [634, 167] width 313 height 63
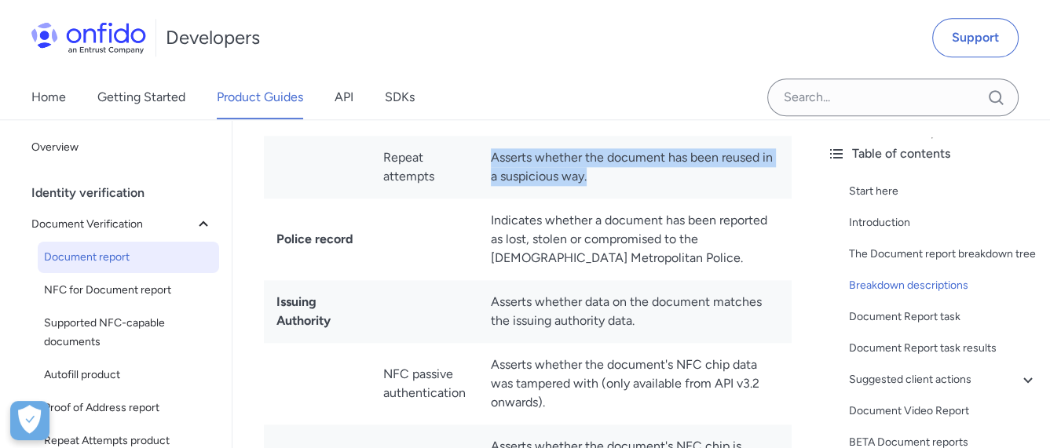
click at [517, 199] on td "Asserts whether the document has been reused in a suspicious way." at bounding box center [634, 167] width 313 height 63
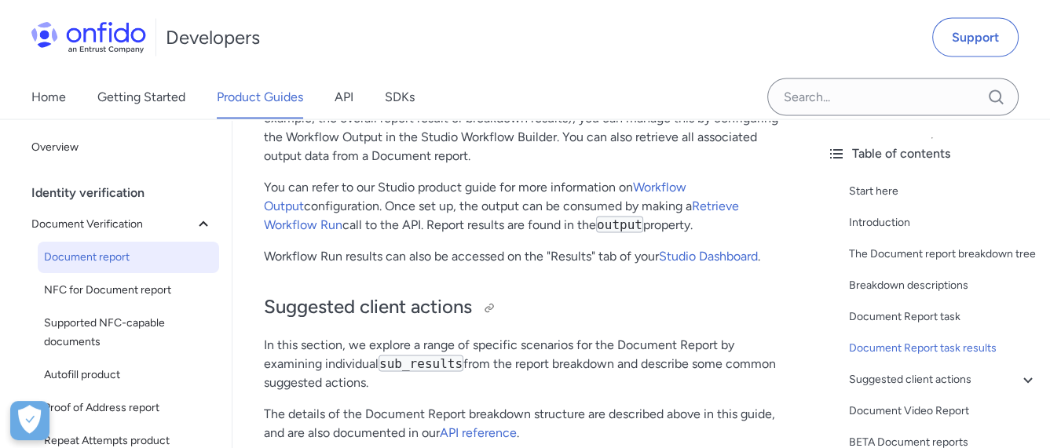
scroll to position [8088, 0]
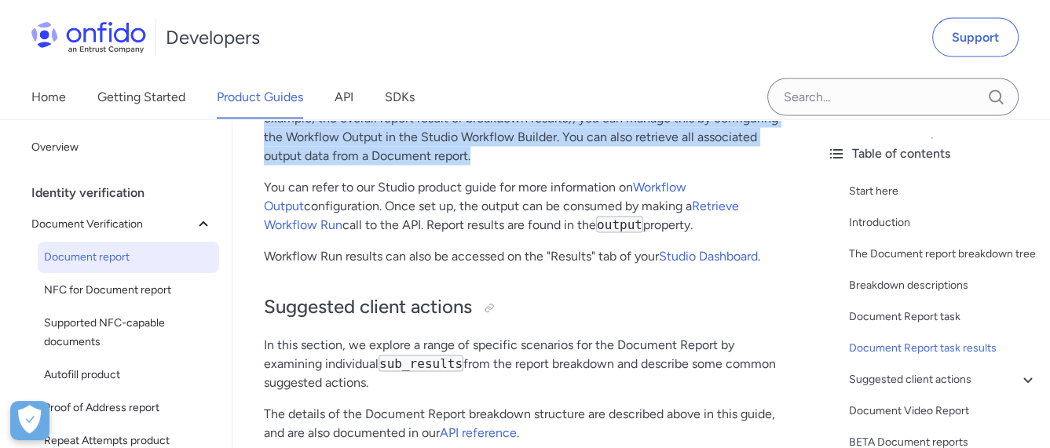
drag, startPoint x: 260, startPoint y: 208, endPoint x: 532, endPoint y: 263, distance: 278.0
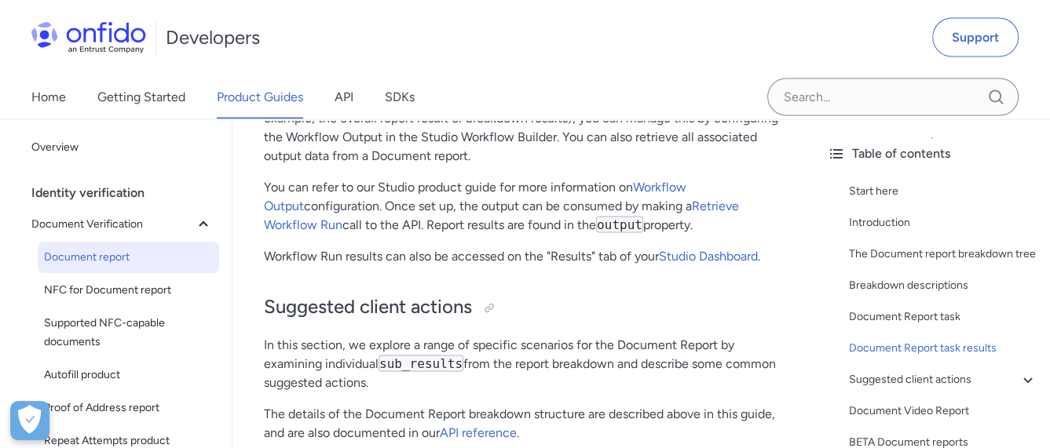
click at [320, 235] on p "You can refer to our Studio product guide for more information on Workflow Outp…" at bounding box center [523, 206] width 519 height 57
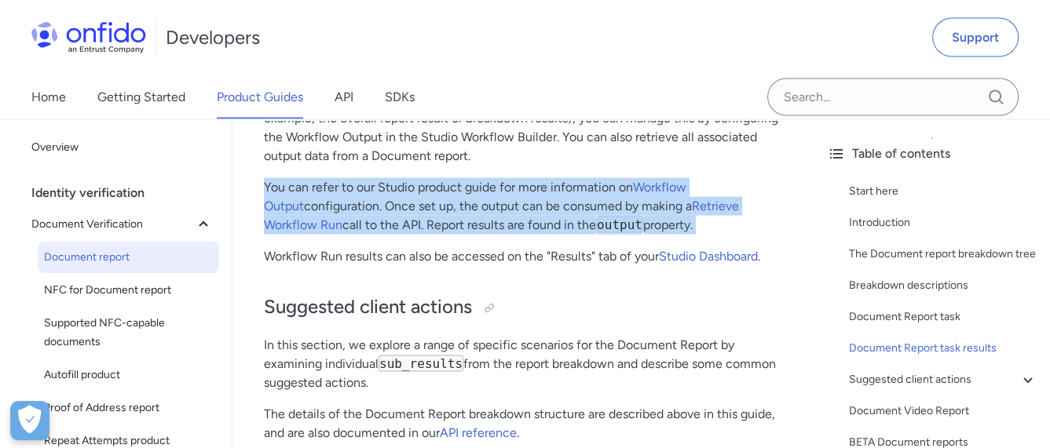
click at [320, 235] on p "You can refer to our Studio product guide for more information on Workflow Outp…" at bounding box center [523, 206] width 519 height 57
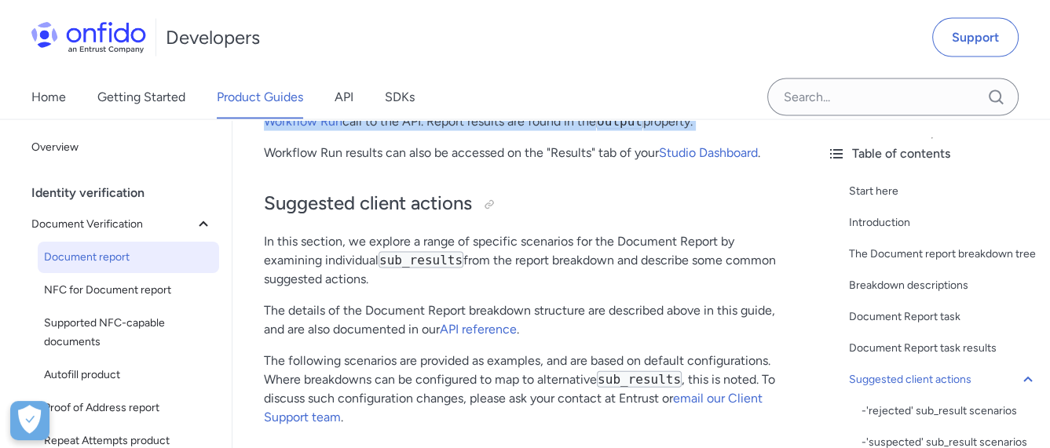
scroll to position [8167, 0]
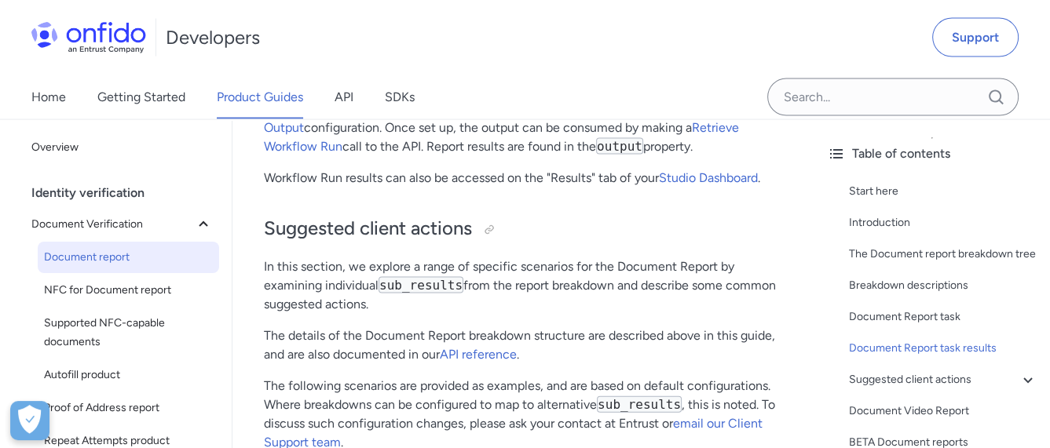
click at [357, 188] on p "Workflow Run results can also be accessed on the "Results" tab of your Studio D…" at bounding box center [523, 178] width 519 height 19
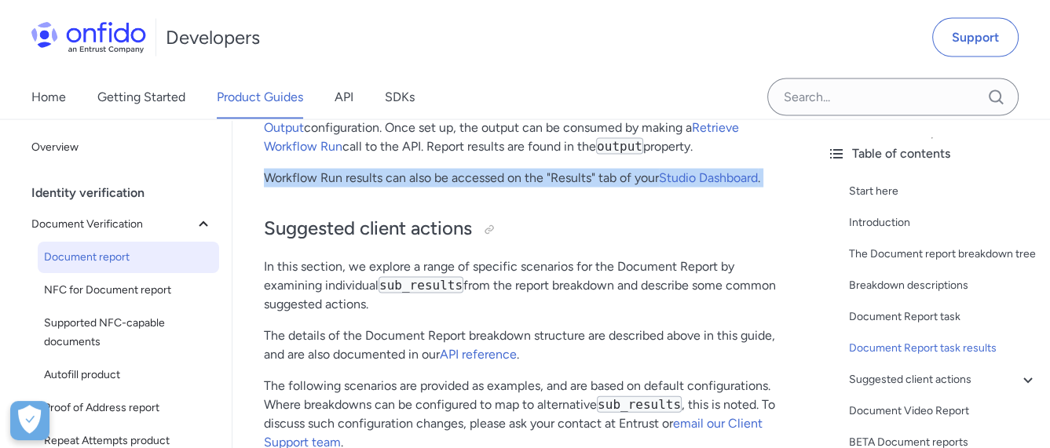
click at [357, 188] on p "Workflow Run results can also be accessed on the "Results" tab of your Studio D…" at bounding box center [523, 178] width 519 height 19
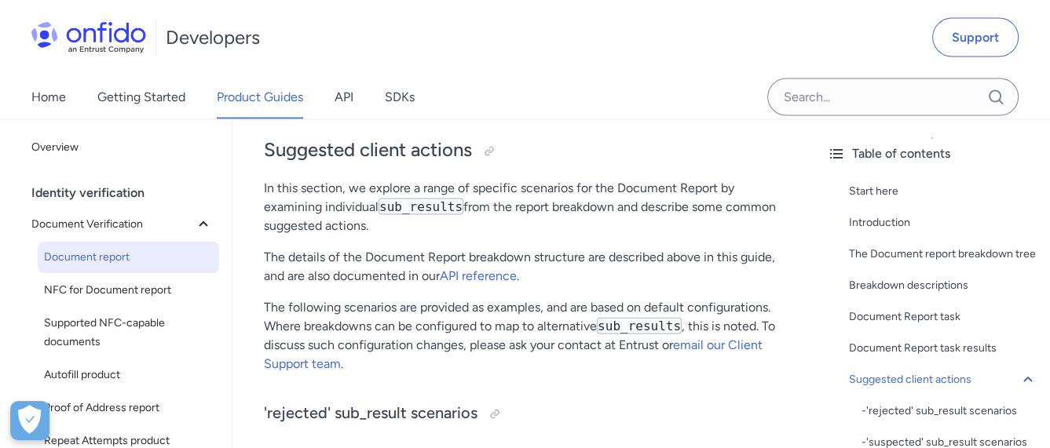
scroll to position [8324, 0]
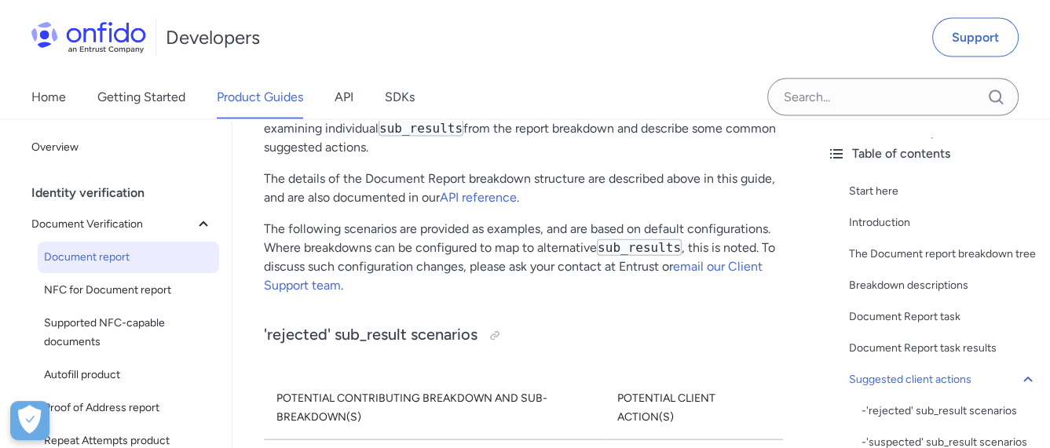
click at [291, 157] on p "In this section, we explore a range of specific scenarios for the Document Repo…" at bounding box center [523, 129] width 519 height 57
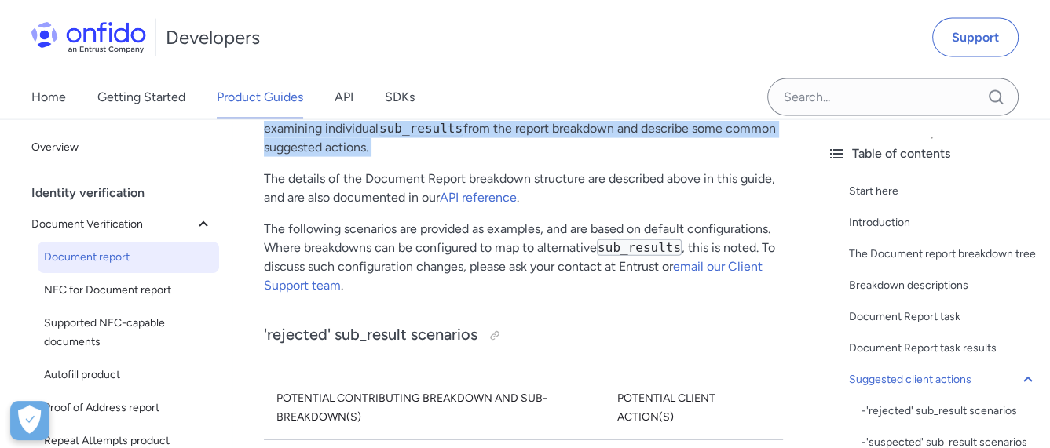
click at [291, 157] on p "In this section, we explore a range of specific scenarios for the Document Repo…" at bounding box center [523, 129] width 519 height 57
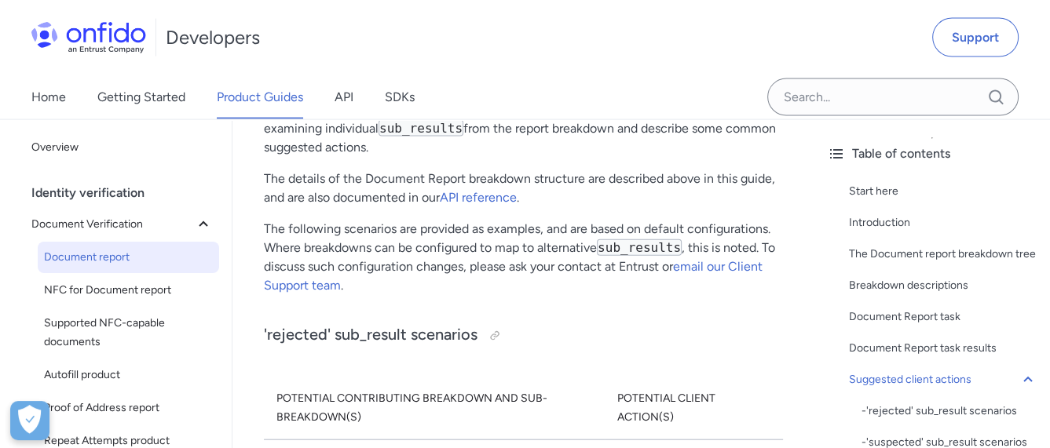
click at [287, 207] on p "The details of the Document Report breakdown structure are described above in t…" at bounding box center [523, 189] width 519 height 38
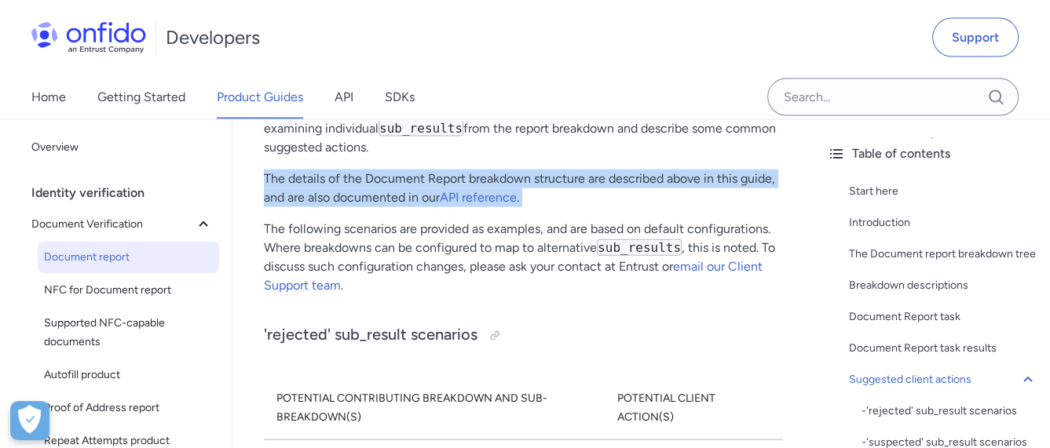
click at [287, 207] on p "The details of the Document Report breakdown structure are described above in t…" at bounding box center [523, 189] width 519 height 38
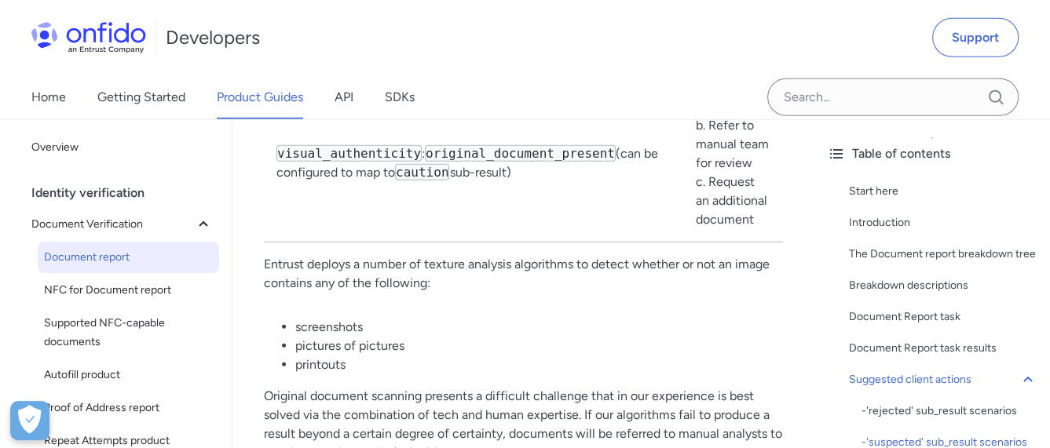
scroll to position [9266, 0]
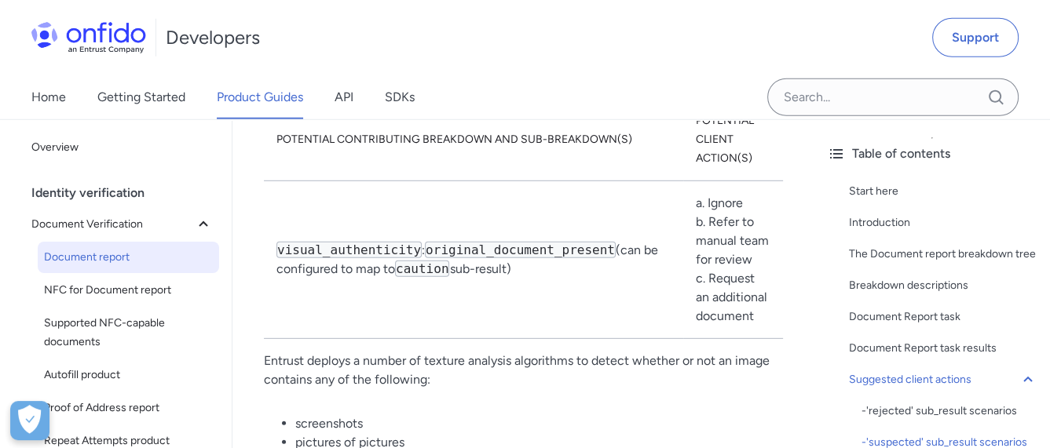
click at [301, 181] on th "Potential contributing breakdown and sub-breakdown(s)" at bounding box center [473, 140] width 419 height 82
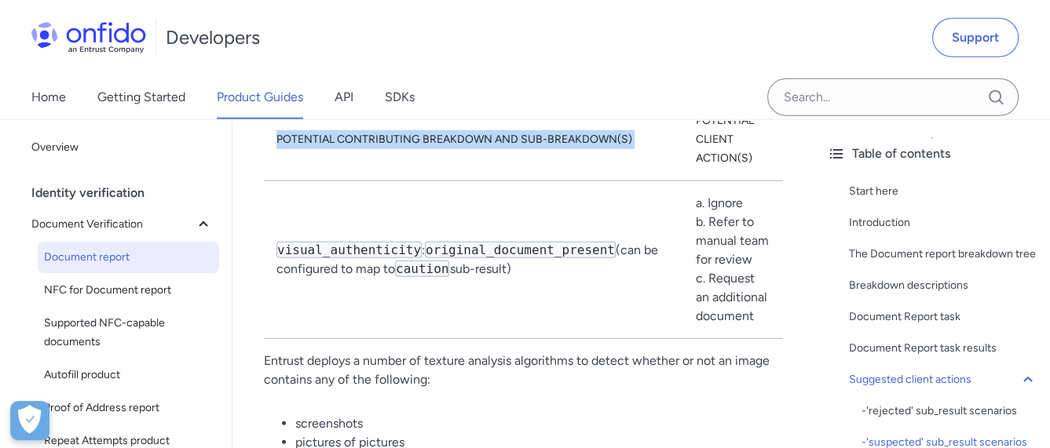
click at [301, 181] on th "Potential contributing breakdown and sub-breakdown(s)" at bounding box center [473, 140] width 419 height 82
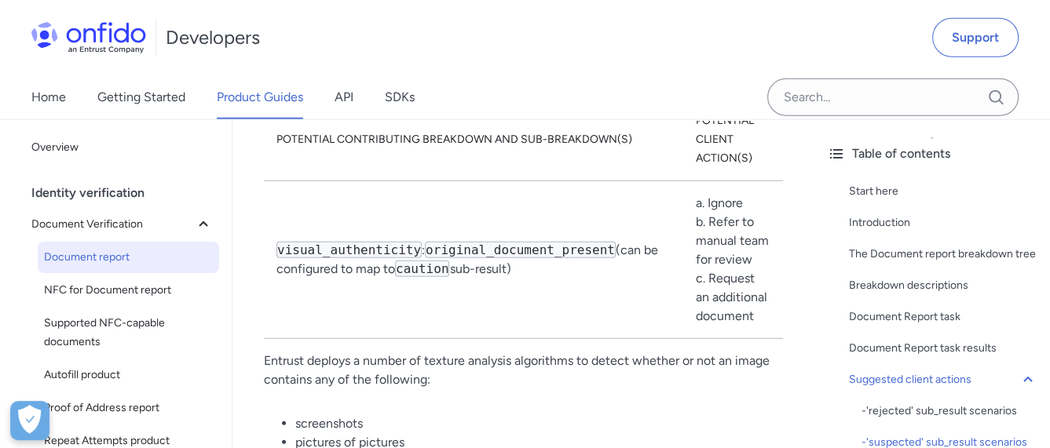
click at [309, 297] on td "visual_authenticity : original_document_present (can be configured to map to ca…" at bounding box center [473, 260] width 419 height 158
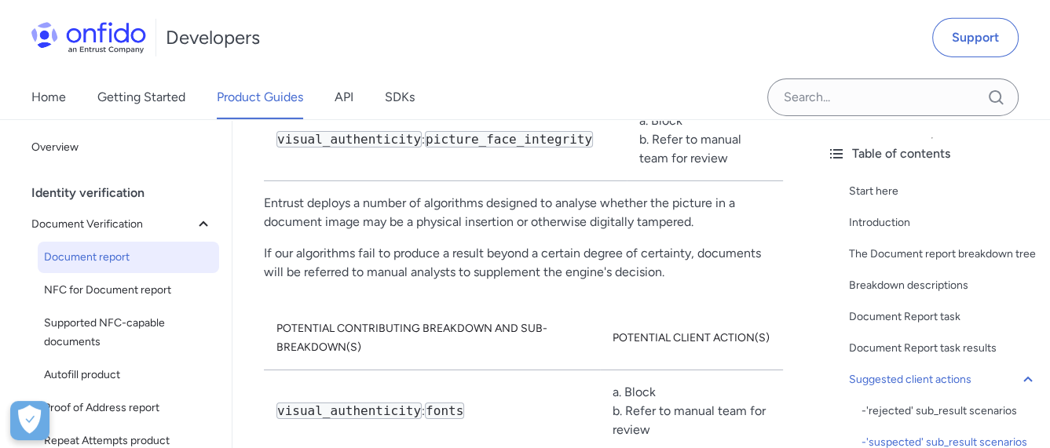
scroll to position [9816, 0]
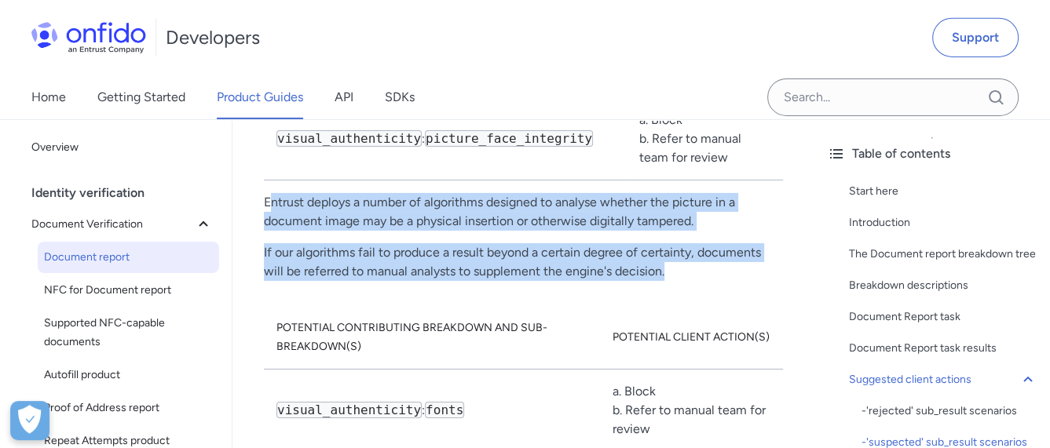
drag, startPoint x: 270, startPoint y: 272, endPoint x: 693, endPoint y: 351, distance: 429.7
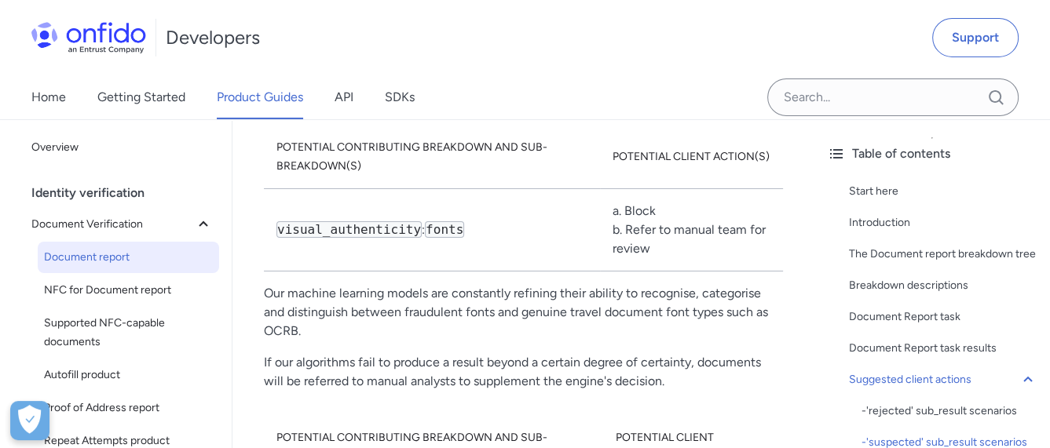
scroll to position [9973, 0]
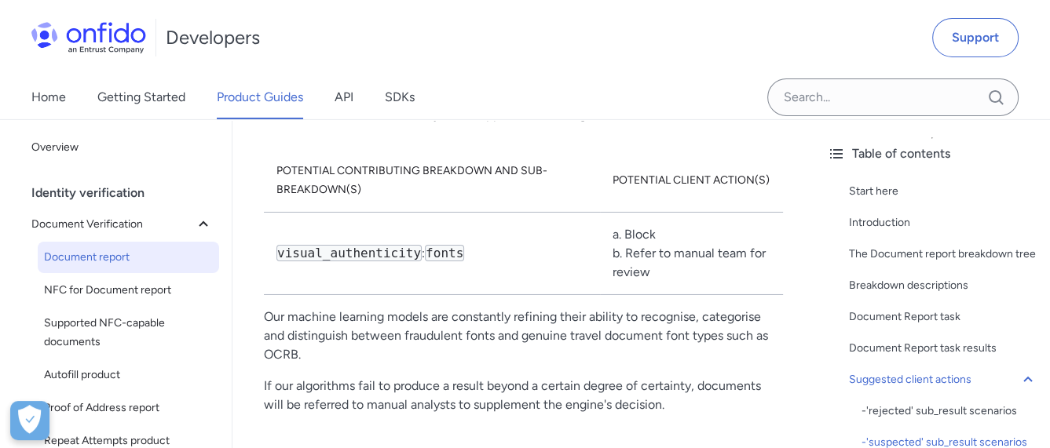
click at [582, 295] on td "visual_authenticity : fonts" at bounding box center [432, 254] width 336 height 82
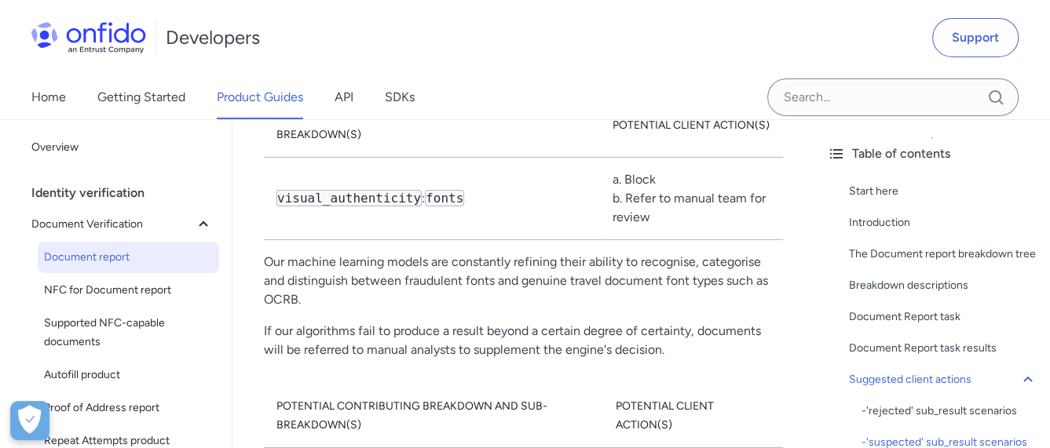
scroll to position [10130, 0]
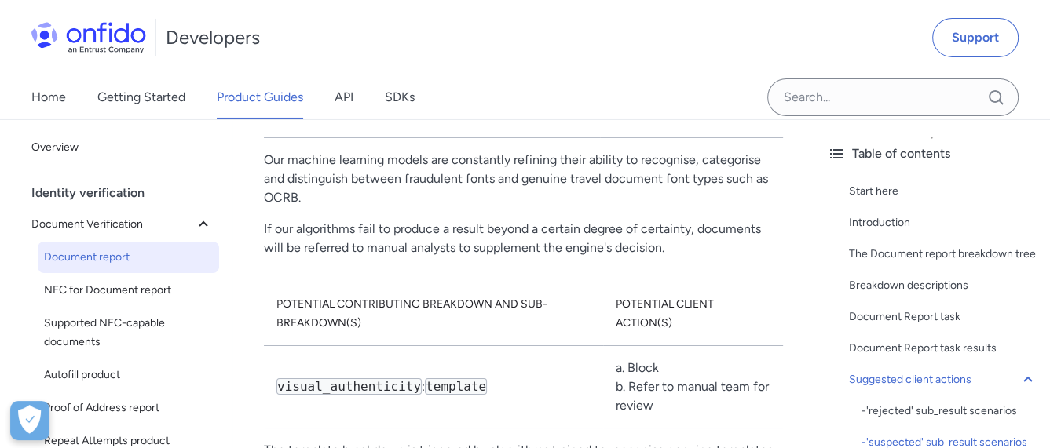
drag, startPoint x: 621, startPoint y: 171, endPoint x: 696, endPoint y: 193, distance: 77.8
click at [696, 138] on td "a. Block b. Refer to manual team for review" at bounding box center [691, 97] width 183 height 82
click at [333, 207] on p "Our machine learning models are constantly refining their ability to recognise,…" at bounding box center [523, 179] width 519 height 57
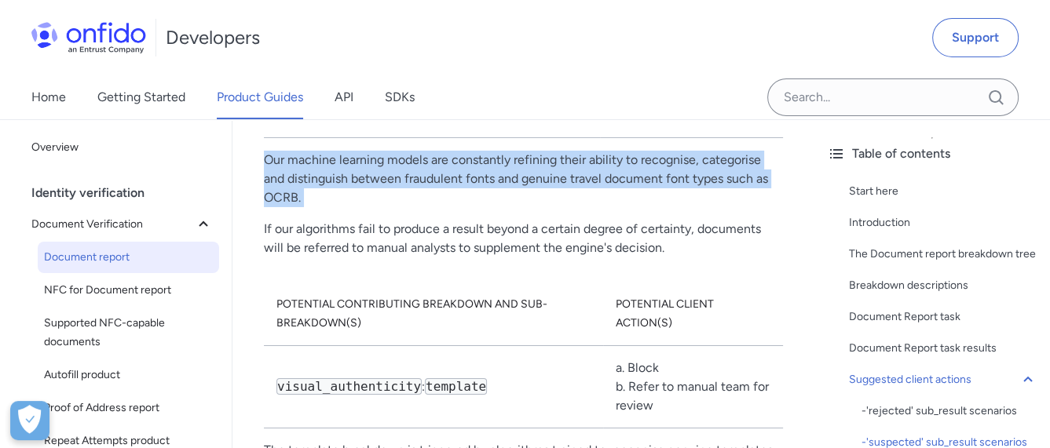
click at [333, 207] on p "Our machine learning models are constantly refining their ability to recognise,…" at bounding box center [523, 179] width 519 height 57
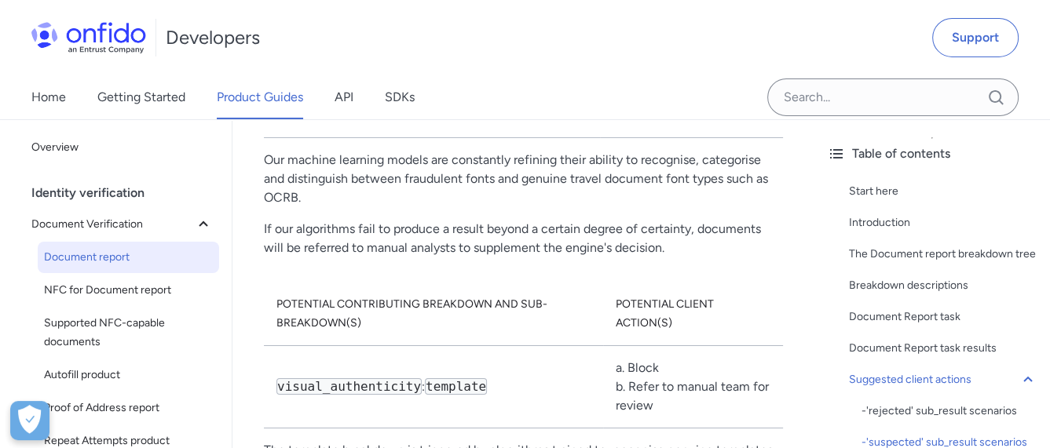
click at [355, 258] on p "If our algorithms fail to produce a result beyond a certain degree of certainty…" at bounding box center [523, 239] width 519 height 38
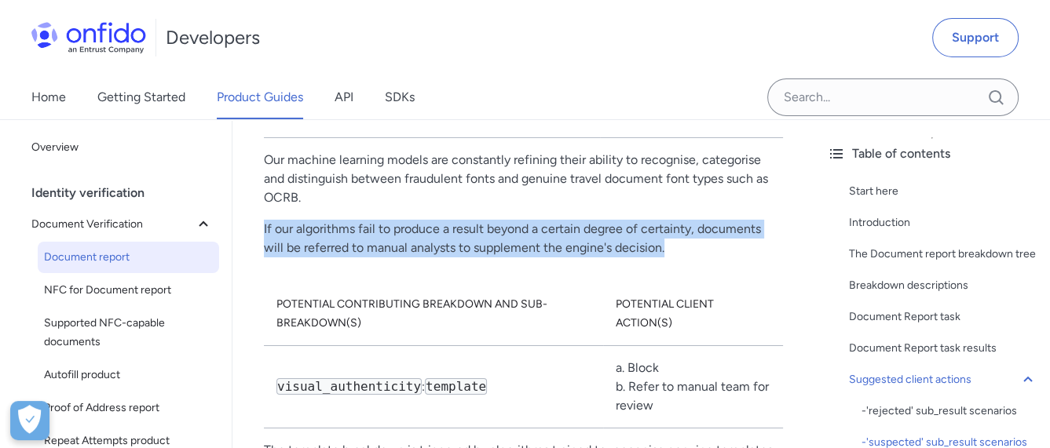
click at [355, 258] on p "If our algorithms fail to produce a result beyond a certain degree of certainty…" at bounding box center [523, 239] width 519 height 38
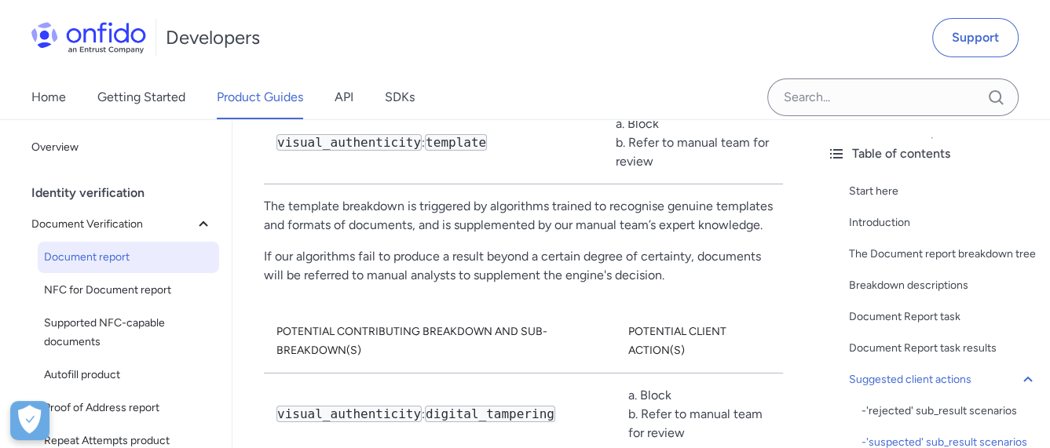
scroll to position [10365, 0]
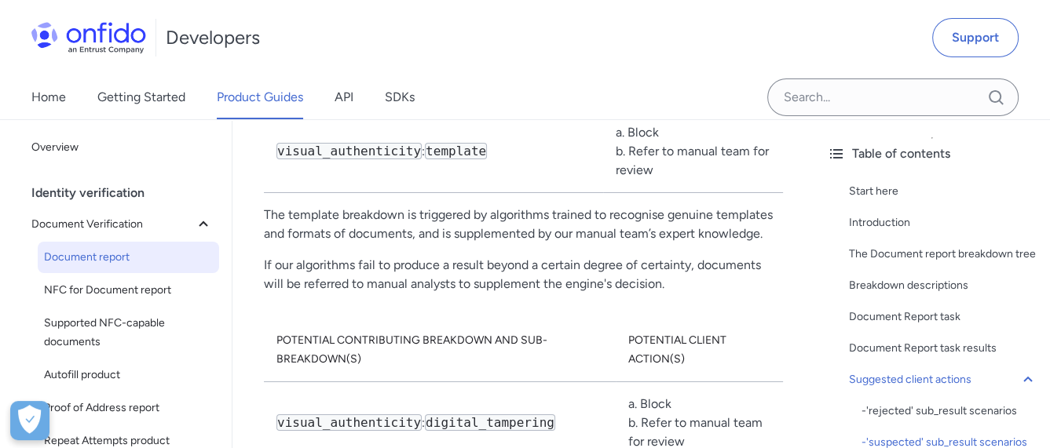
click at [327, 243] on p "The template breakdown is triggered by algorithms trained to recognise genuine …" at bounding box center [523, 225] width 519 height 38
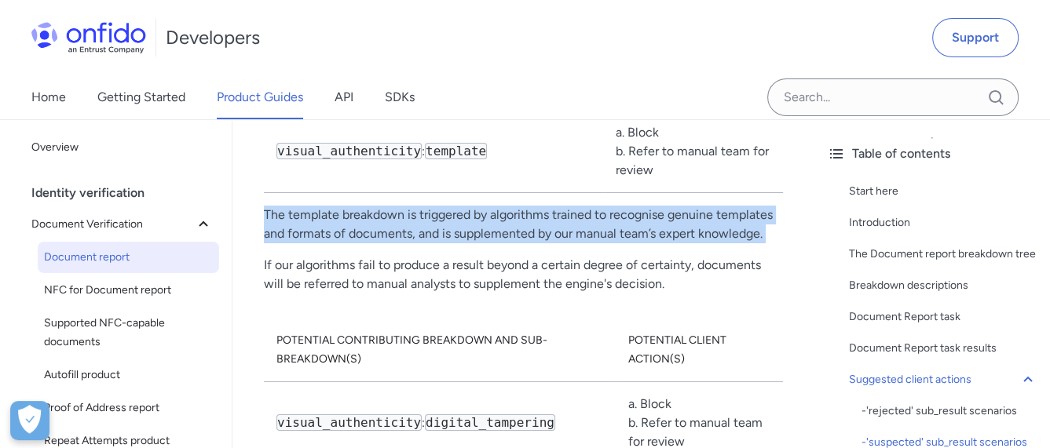
click at [327, 243] on p "The template breakdown is triggered by algorithms trained to recognise genuine …" at bounding box center [523, 225] width 519 height 38
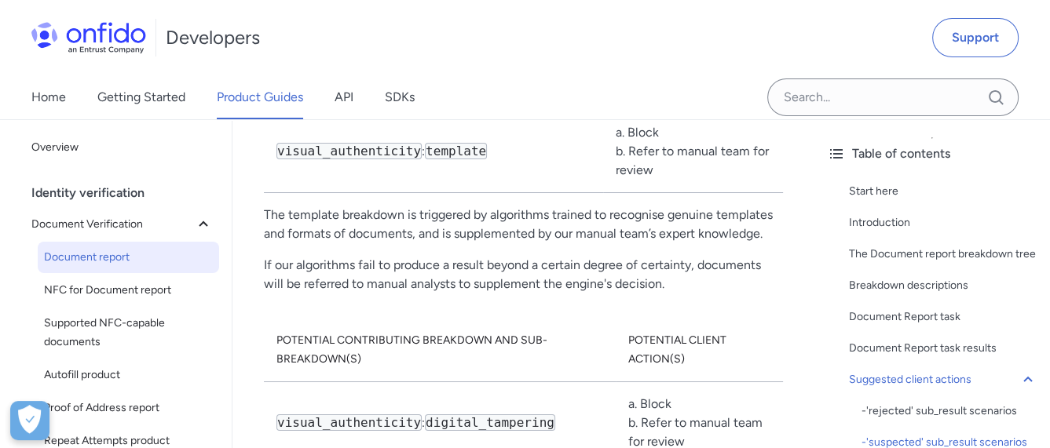
click at [339, 294] on p "If our algorithms fail to produce a result beyond a certain degree of certainty…" at bounding box center [523, 275] width 519 height 38
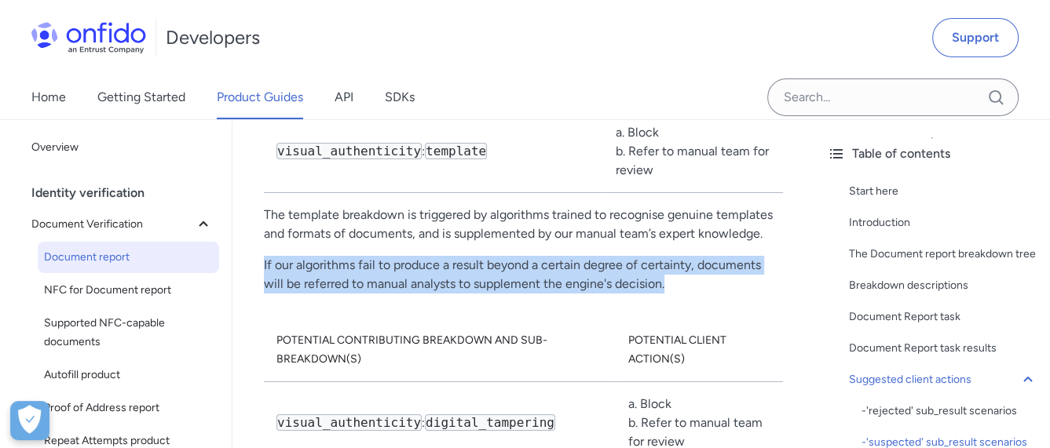
click at [338, 294] on p "If our algorithms fail to produce a result beyond a certain degree of certainty…" at bounding box center [523, 275] width 519 height 38
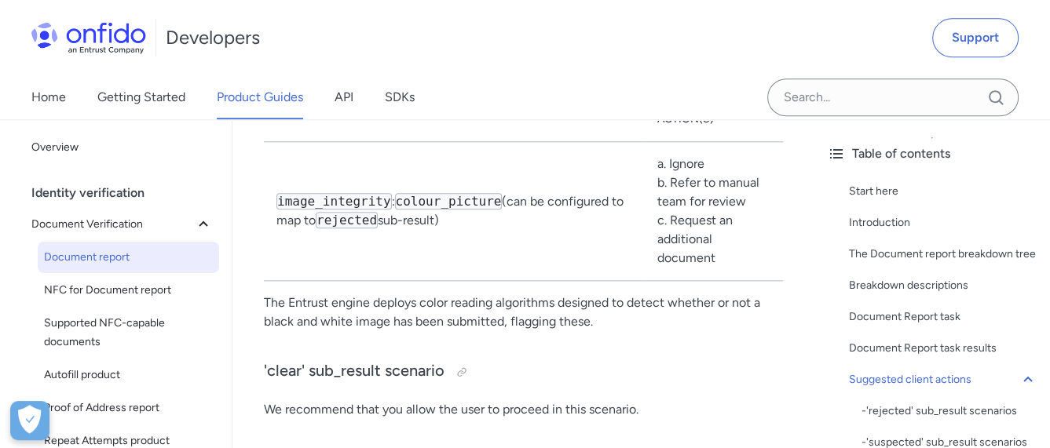
scroll to position [12172, 0]
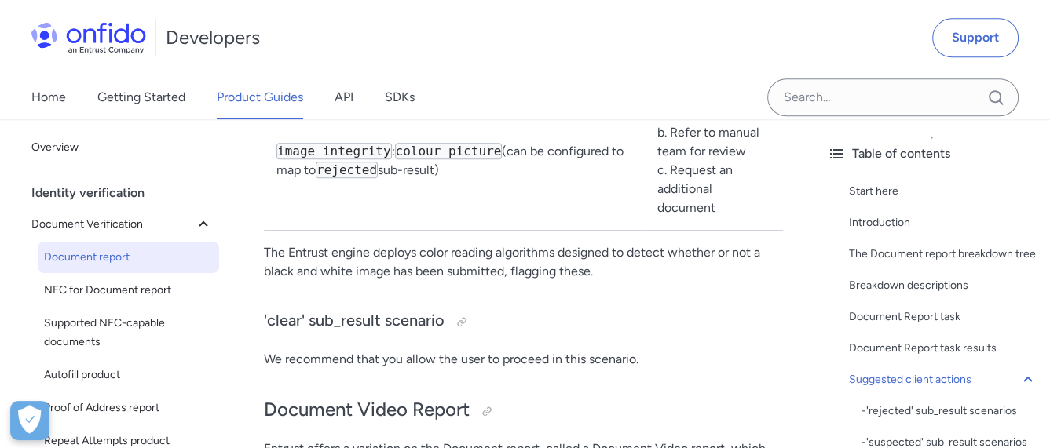
click at [357, 254] on p "The Entrust engine deploys color reading algorithms designed to detect whether …" at bounding box center [523, 262] width 519 height 38
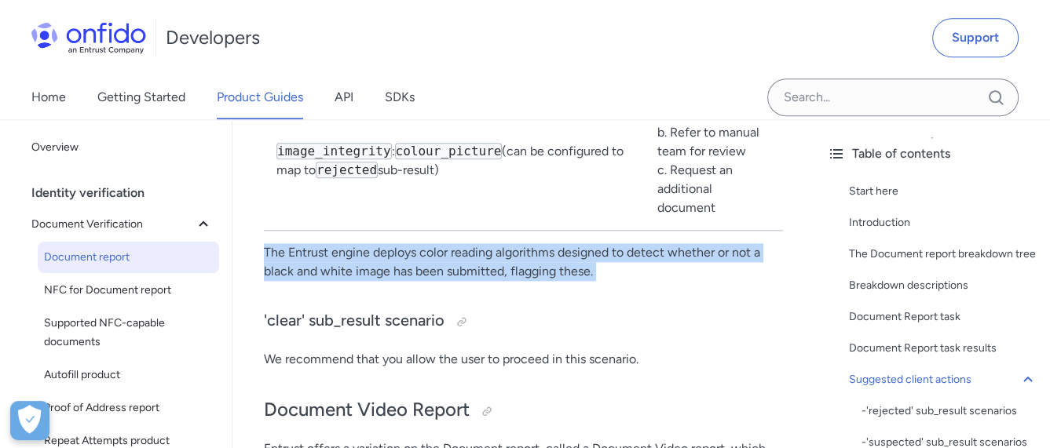
click at [357, 254] on p "The Entrust engine deploys color reading algorithms designed to detect whether …" at bounding box center [523, 262] width 519 height 38
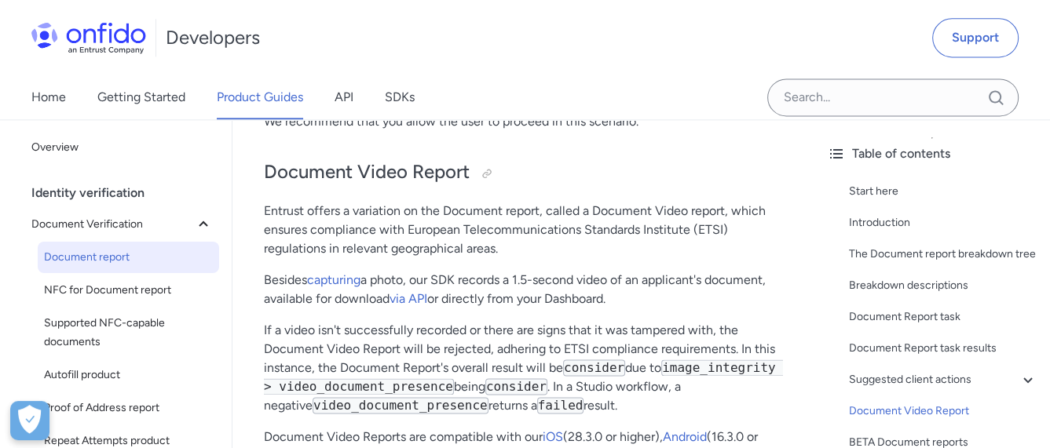
scroll to position [12407, 0]
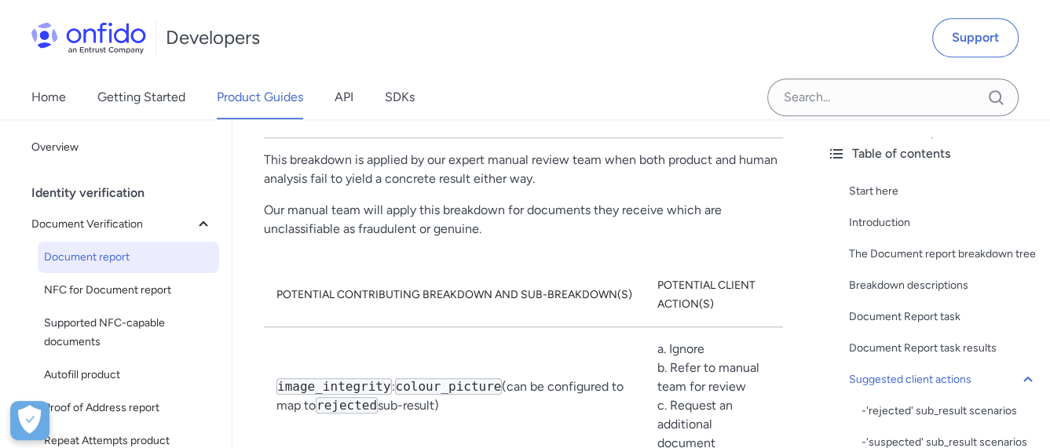
click at [396, 223] on p "Our manual team will apply this breakdown for documents they receive which are …" at bounding box center [523, 220] width 519 height 38
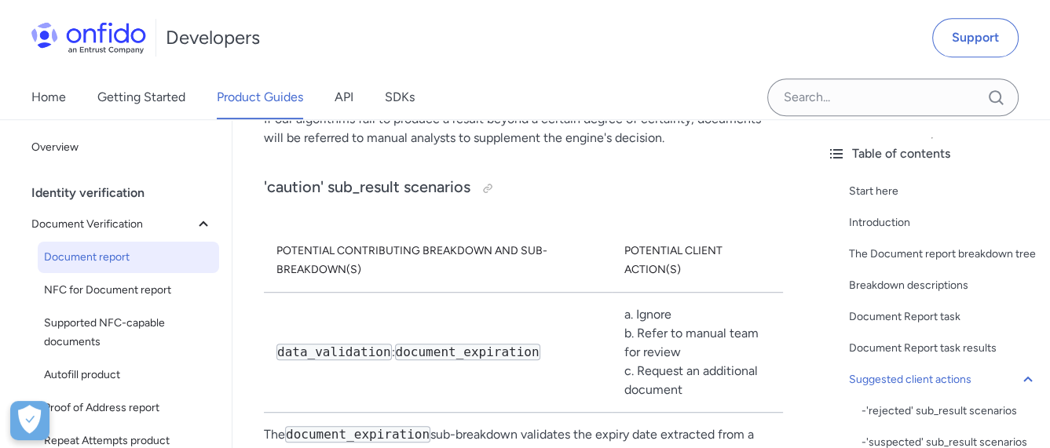
scroll to position [11386, 0]
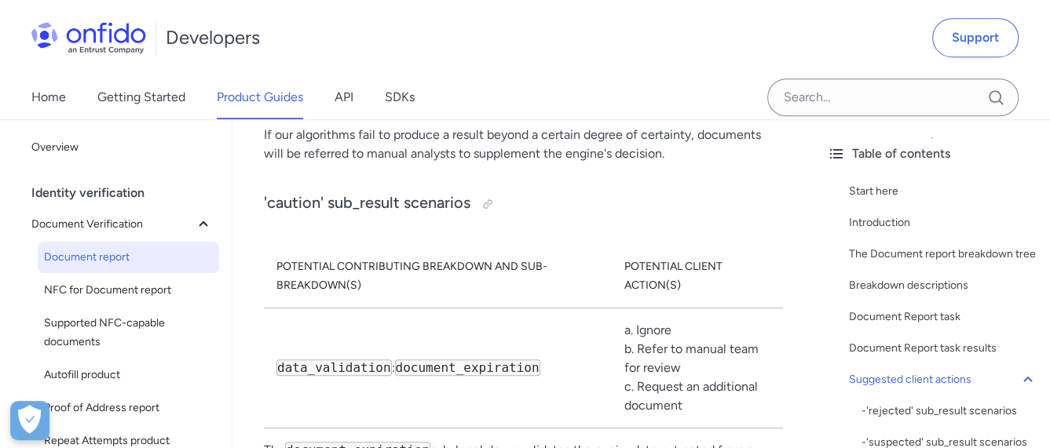
click at [360, 163] on p "If our algorithms fail to produce a result beyond a certain degree of certainty…" at bounding box center [523, 145] width 519 height 38
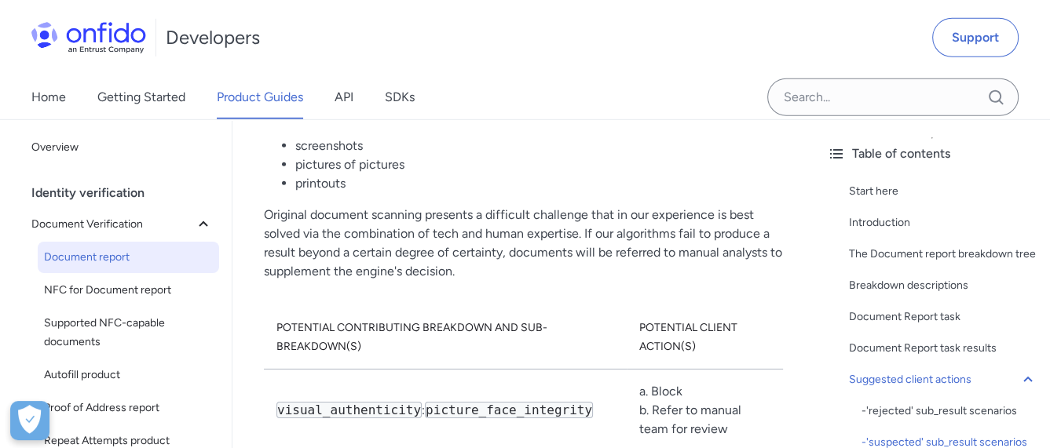
scroll to position [9517, 0]
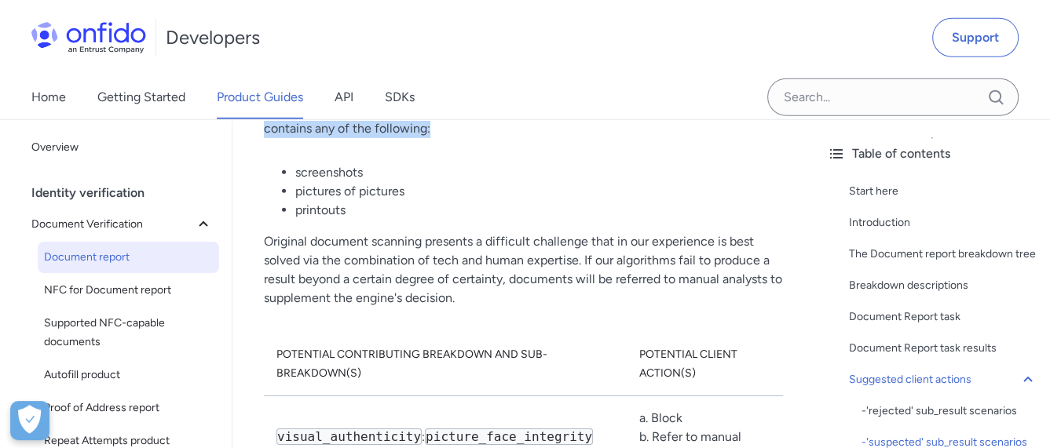
drag, startPoint x: 264, startPoint y: 179, endPoint x: 443, endPoint y: 210, distance: 181.6
click at [443, 138] on p "Entrust deploys a number of texture analysis algorithms to detect whether or no…" at bounding box center [523, 120] width 519 height 38
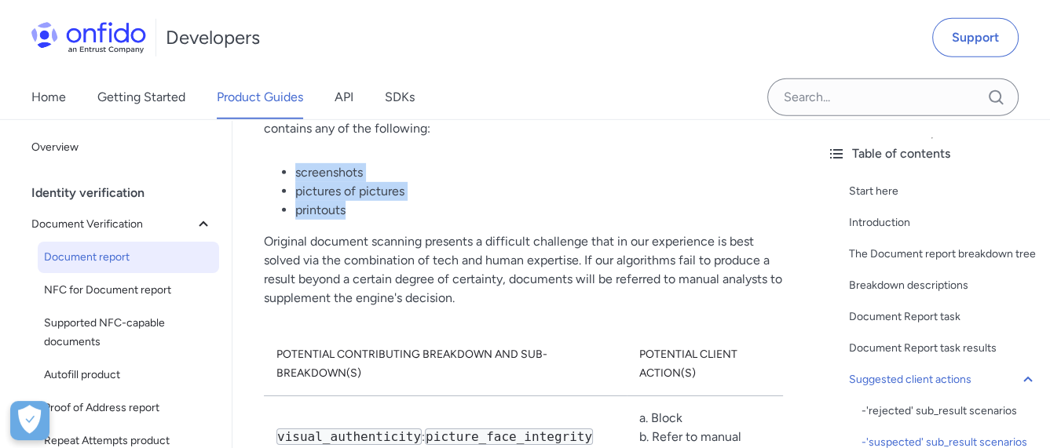
drag, startPoint x: 292, startPoint y: 246, endPoint x: 360, endPoint y: 282, distance: 77.3
click at [360, 220] on ul "screenshots pictures of pictures printouts" at bounding box center [523, 191] width 519 height 57
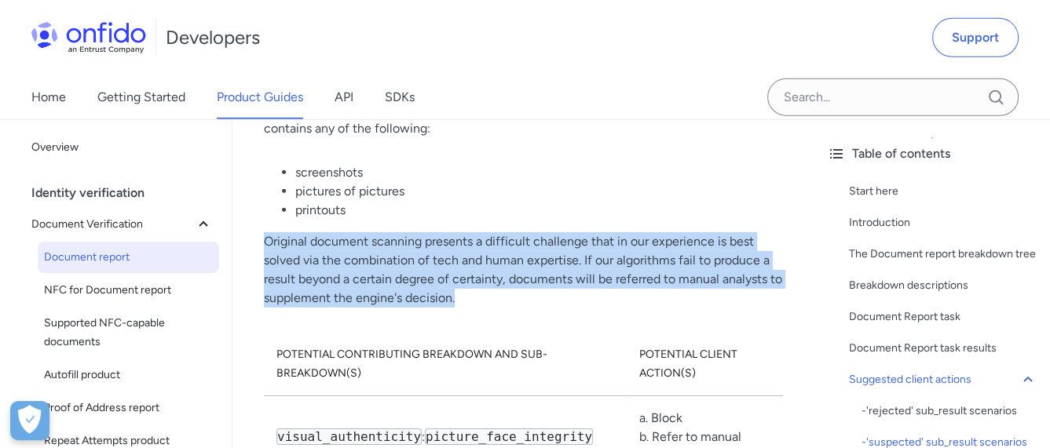
drag, startPoint x: 264, startPoint y: 313, endPoint x: 474, endPoint y: 368, distance: 217.7
click at [474, 308] on p "Original document scanning presents a difficult challenge that in our experienc…" at bounding box center [523, 269] width 519 height 75
click at [490, 308] on p "Original document scanning presents a difficult challenge that in our experienc…" at bounding box center [523, 269] width 519 height 75
